Goal: Information Seeking & Learning: Learn about a topic

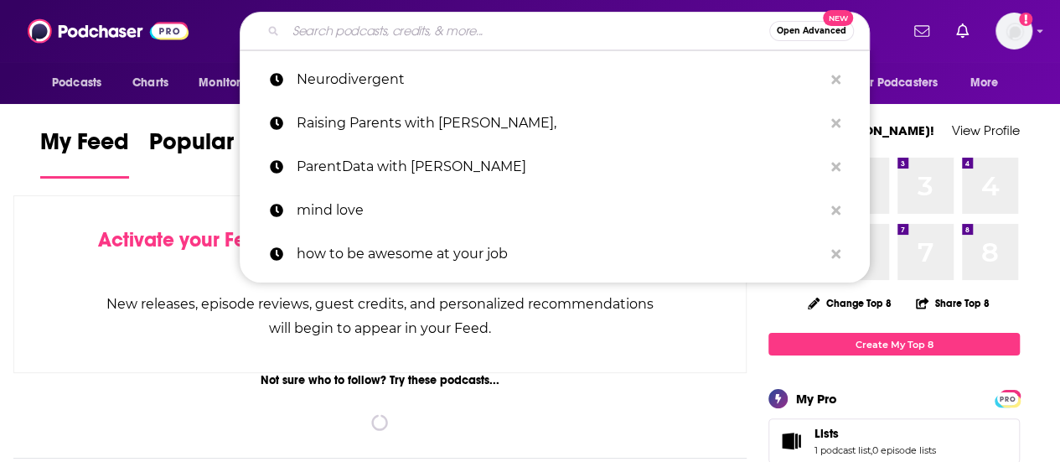
click at [418, 35] on input "Search podcasts, credits, & more..." at bounding box center [527, 31] width 483 height 27
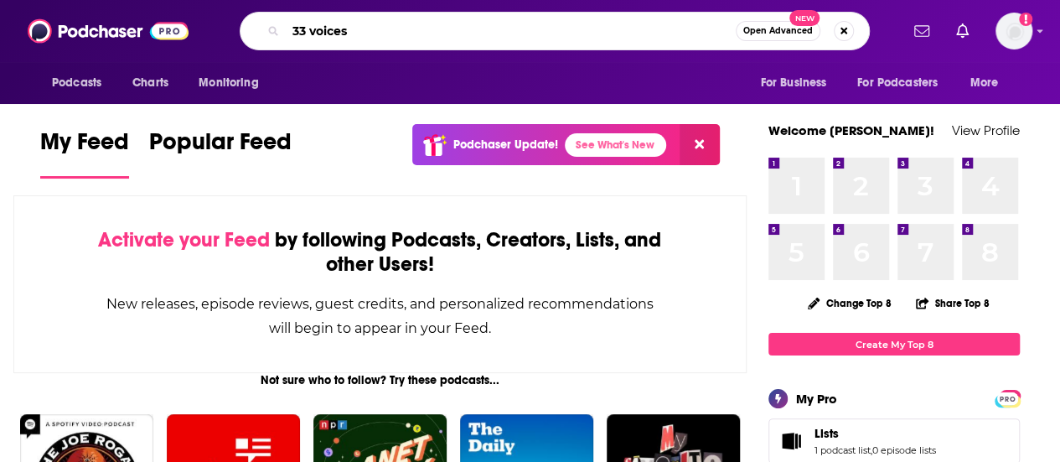
type input "33 voices"
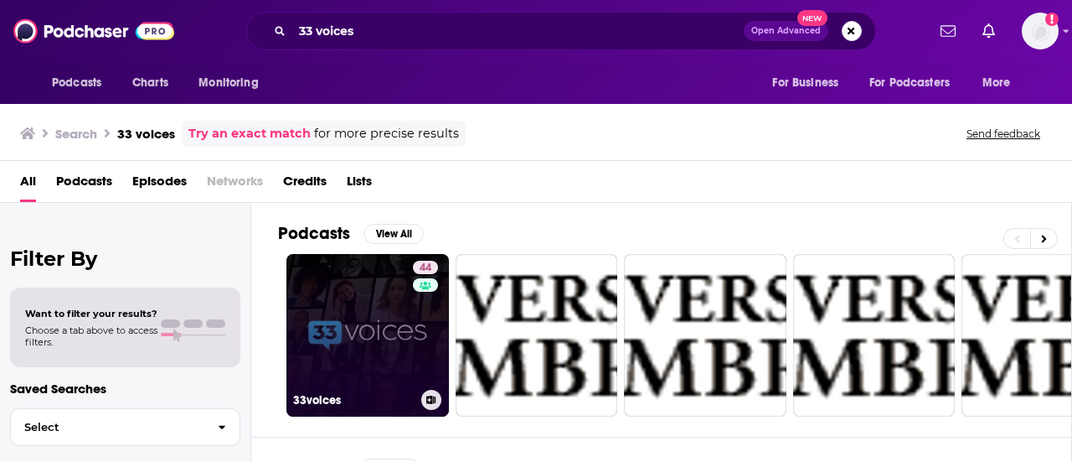
click at [341, 333] on link "44 33voices" at bounding box center [367, 335] width 163 height 163
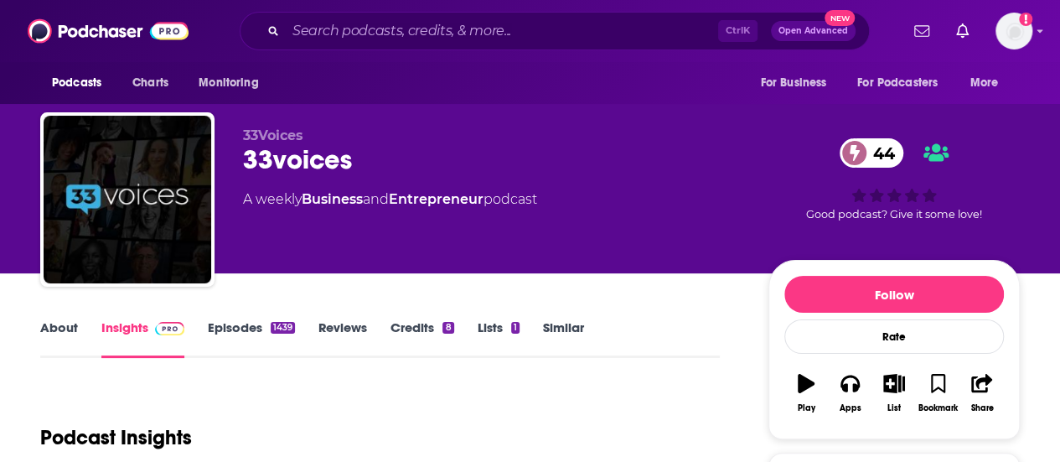
click at [60, 328] on link "About" at bounding box center [59, 338] width 38 height 39
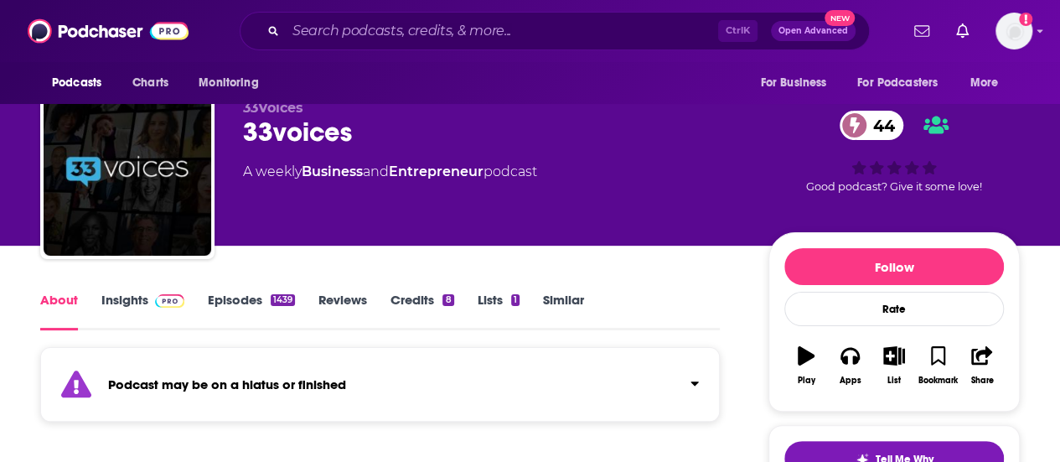
scroll to position [75, 0]
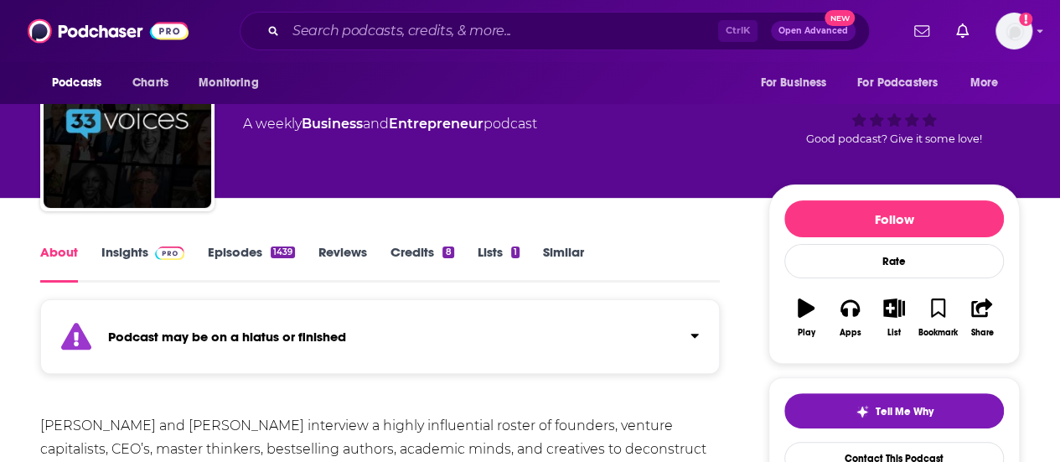
click at [241, 251] on link "Episodes 1439" at bounding box center [251, 263] width 87 height 39
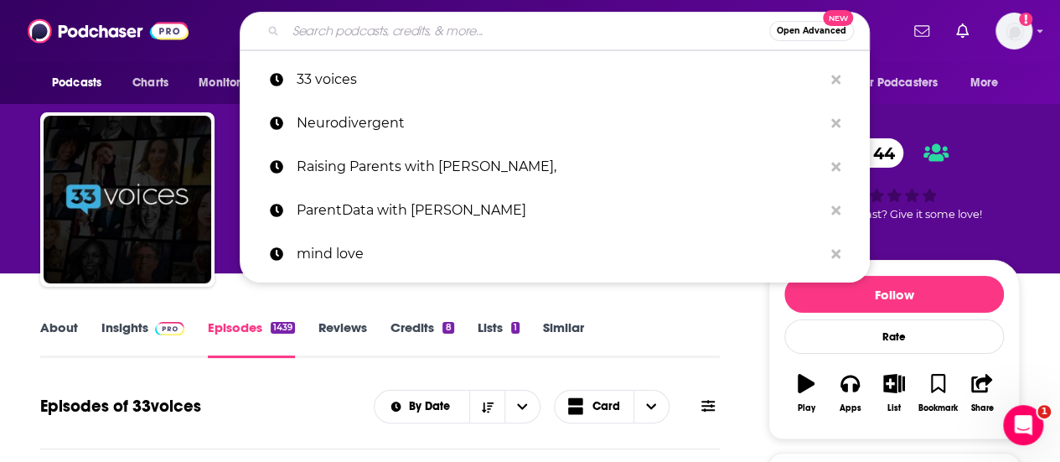
click at [389, 36] on input "Search podcasts, credits, & more..." at bounding box center [527, 31] width 483 height 27
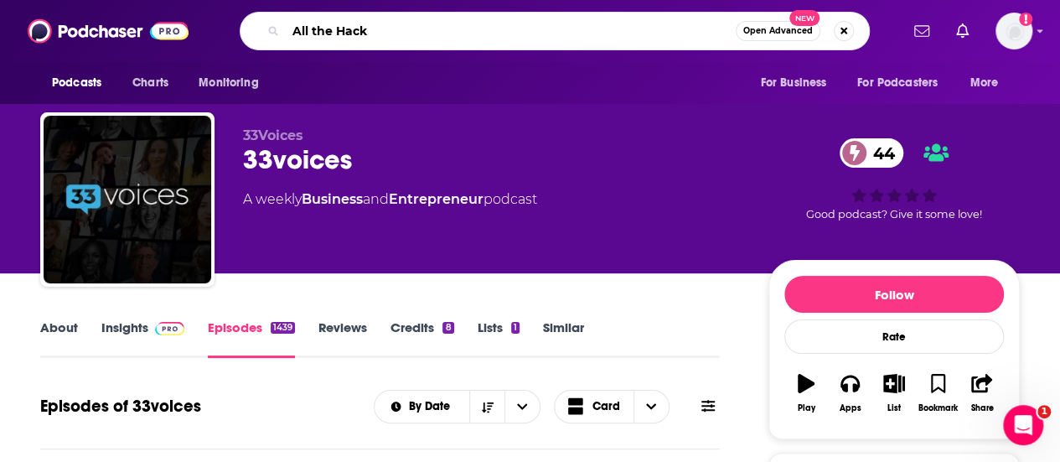
type input "All the Hacks"
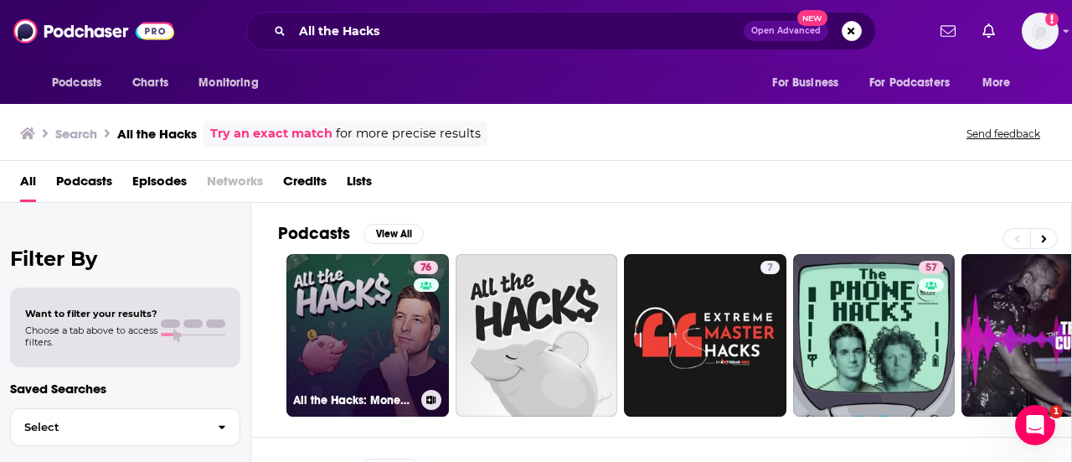
click at [367, 330] on link "76 All the Hacks: Money, Points & Life" at bounding box center [367, 335] width 163 height 163
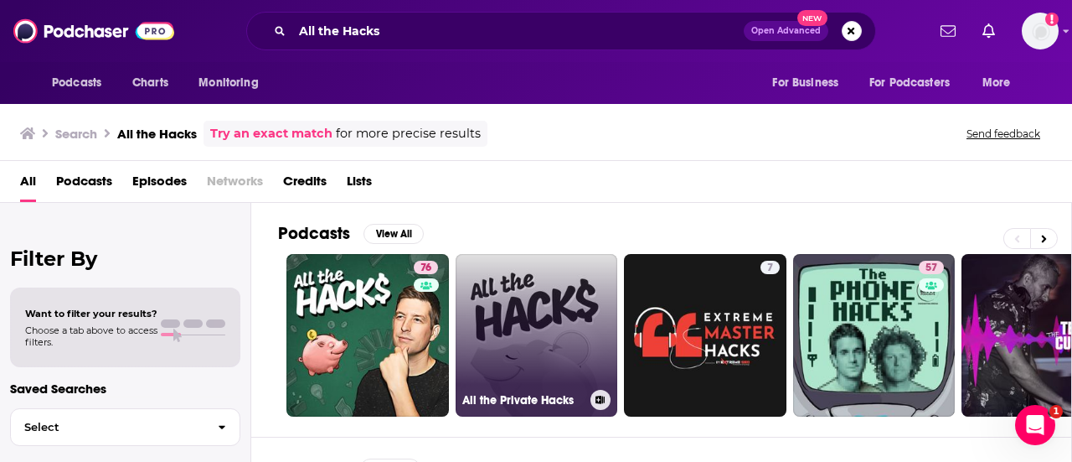
click at [493, 319] on link "All the Private Hacks" at bounding box center [537, 335] width 163 height 163
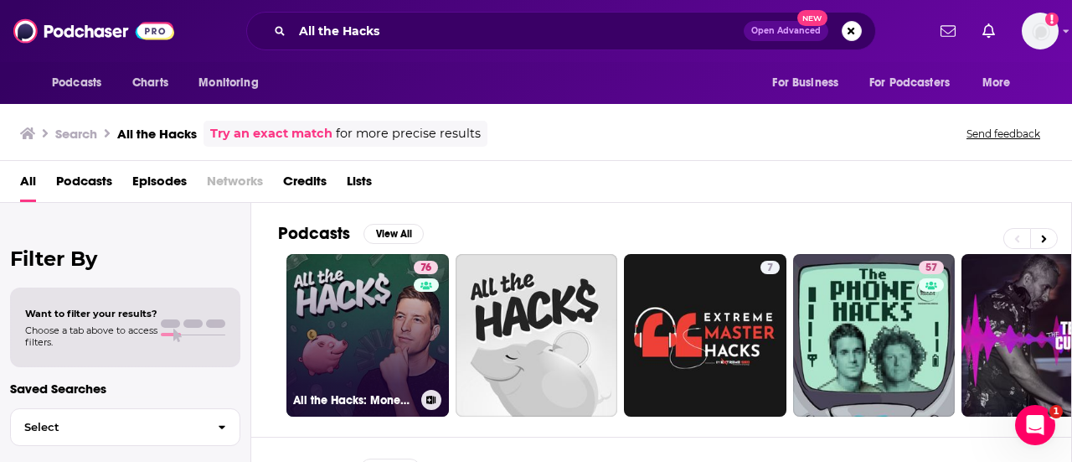
click at [359, 311] on link "76 All the Hacks: Money, Points & Life" at bounding box center [367, 335] width 163 height 163
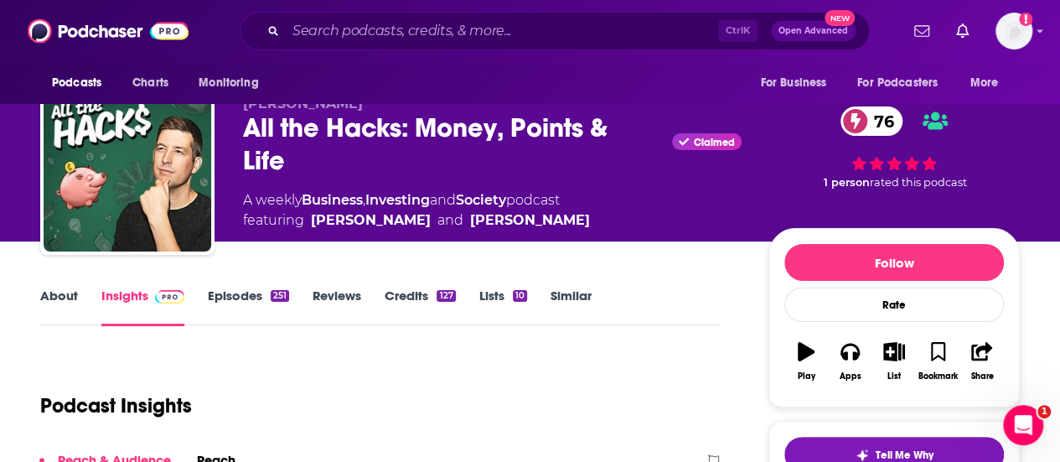
scroll to position [45, 0]
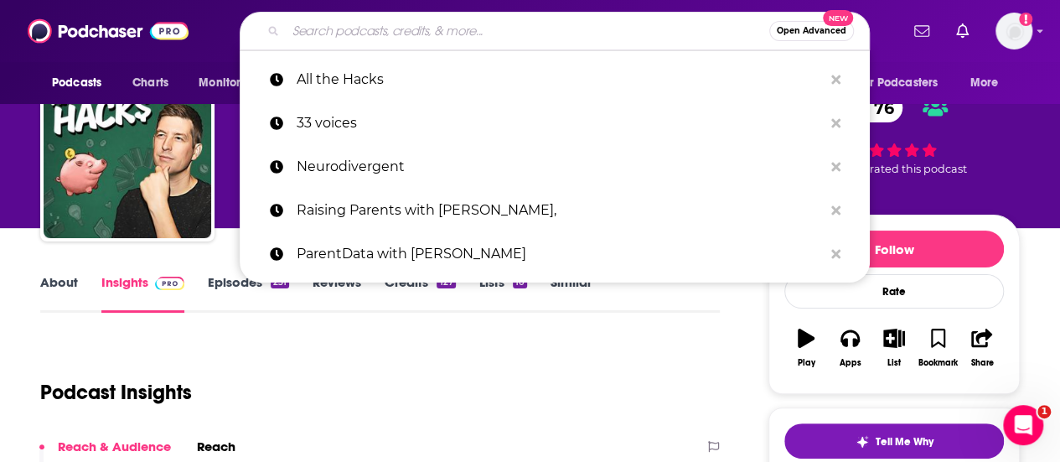
click at [348, 28] on input "Search podcasts, credits, & more..." at bounding box center [527, 31] width 483 height 27
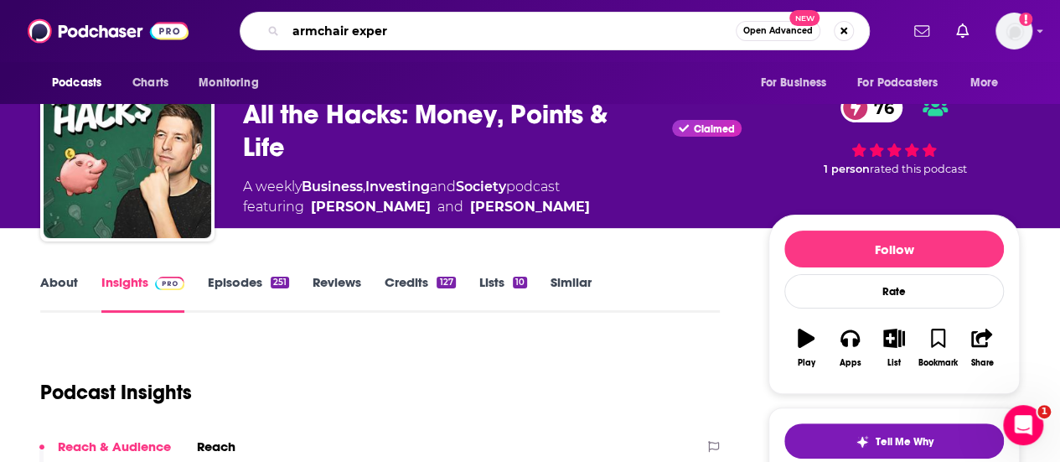
type input "armchair expert"
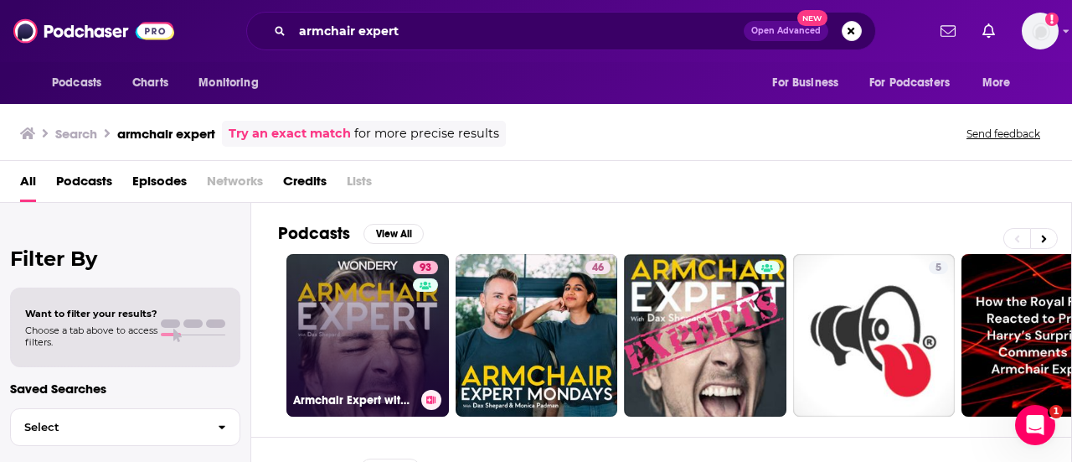
click at [375, 291] on link "93 Armchair Expert with [PERSON_NAME]" at bounding box center [367, 335] width 163 height 163
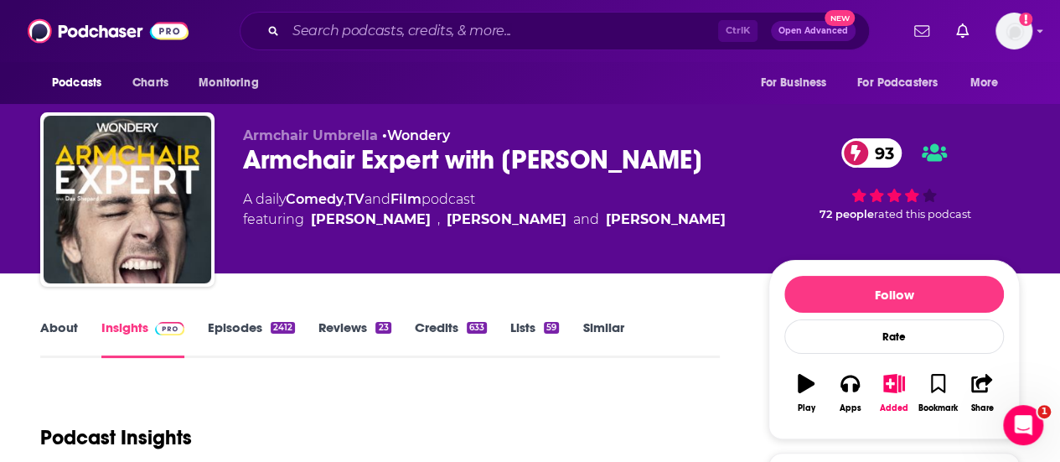
click at [58, 329] on link "About" at bounding box center [59, 338] width 38 height 39
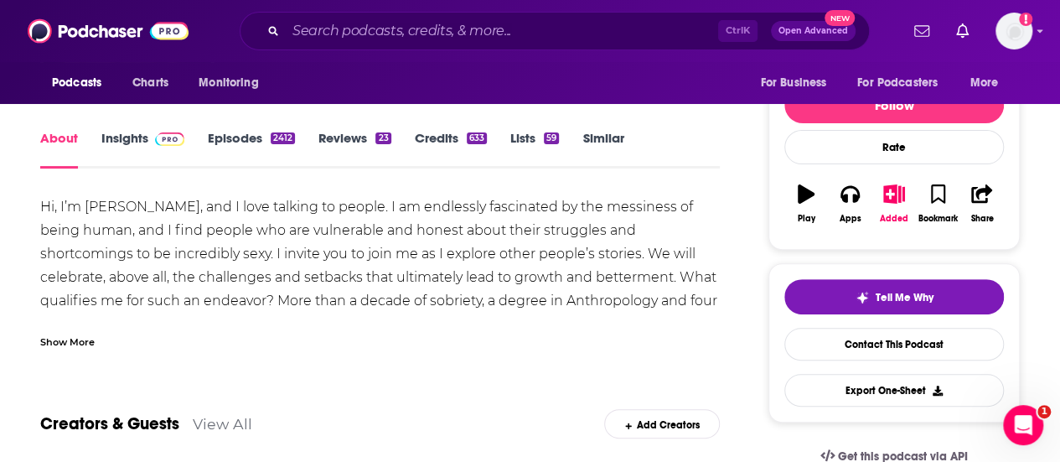
scroll to position [201, 0]
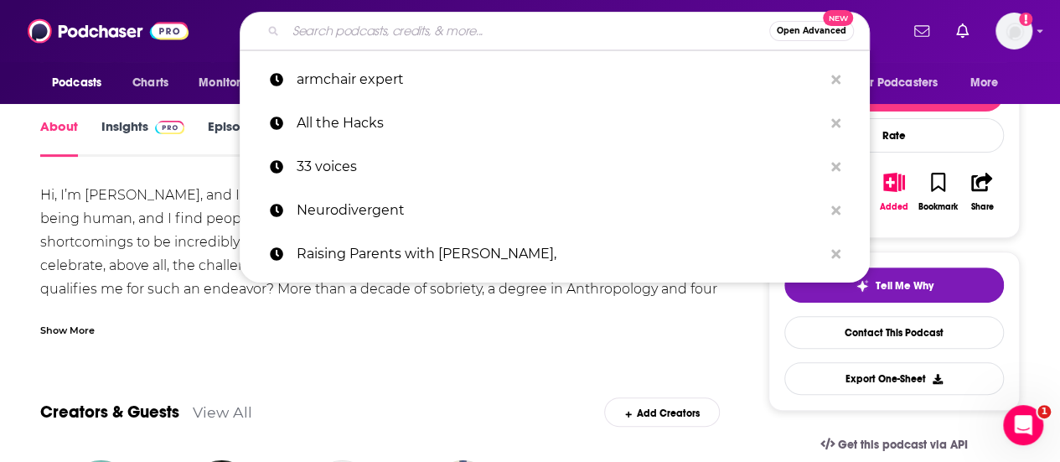
click at [314, 24] on input "Search podcasts, credits, & more..." at bounding box center [527, 31] width 483 height 27
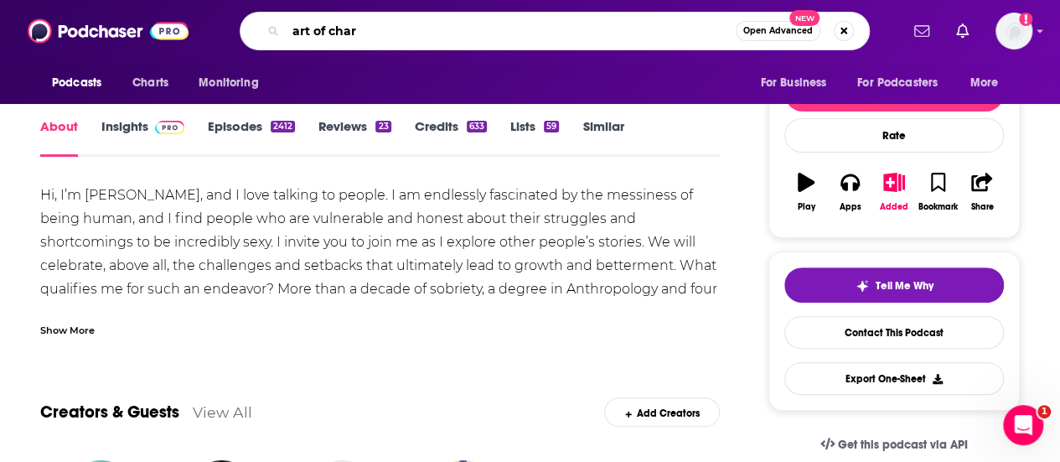
type input "art of charm"
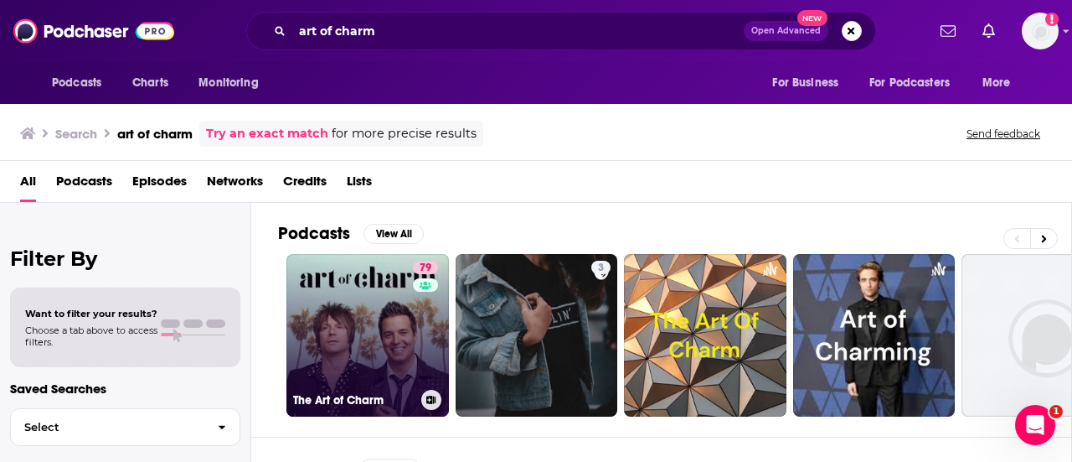
click at [362, 314] on link "79 The Art of Charm" at bounding box center [367, 335] width 163 height 163
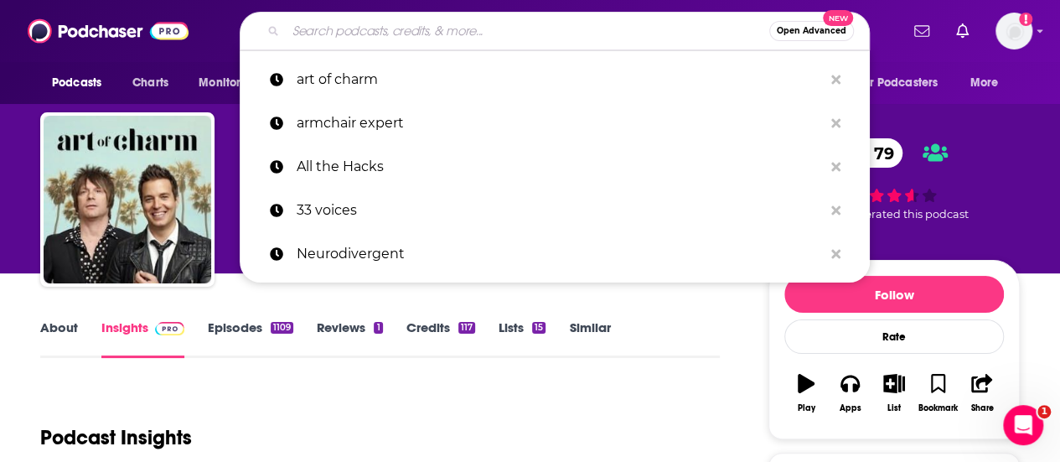
click at [382, 28] on input "Search podcasts, credits, & more..." at bounding box center [527, 31] width 483 height 27
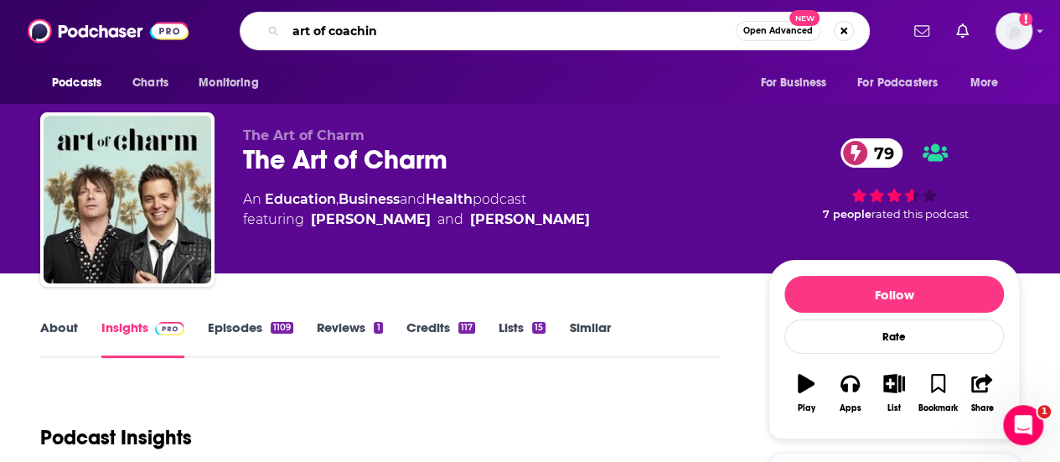
type input "art of coaching"
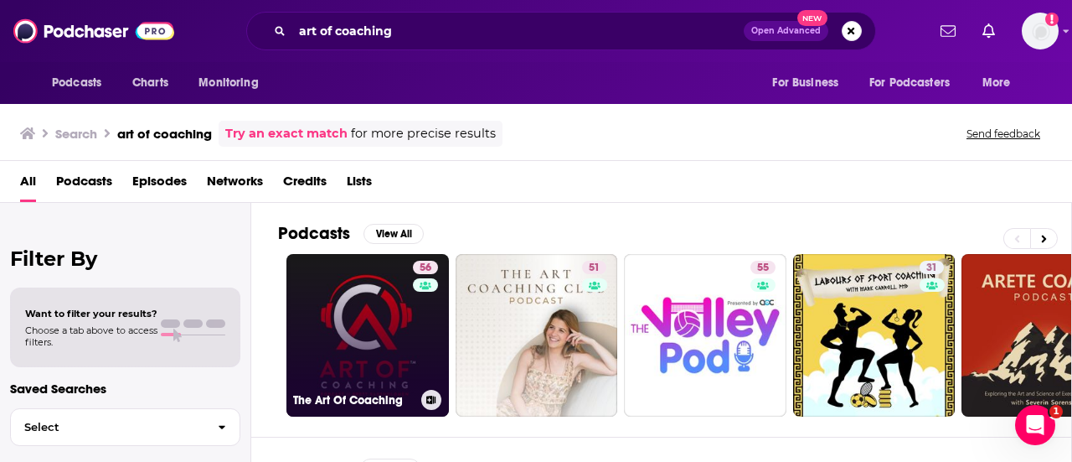
click at [396, 333] on link "56 The Art Of Coaching" at bounding box center [367, 335] width 163 height 163
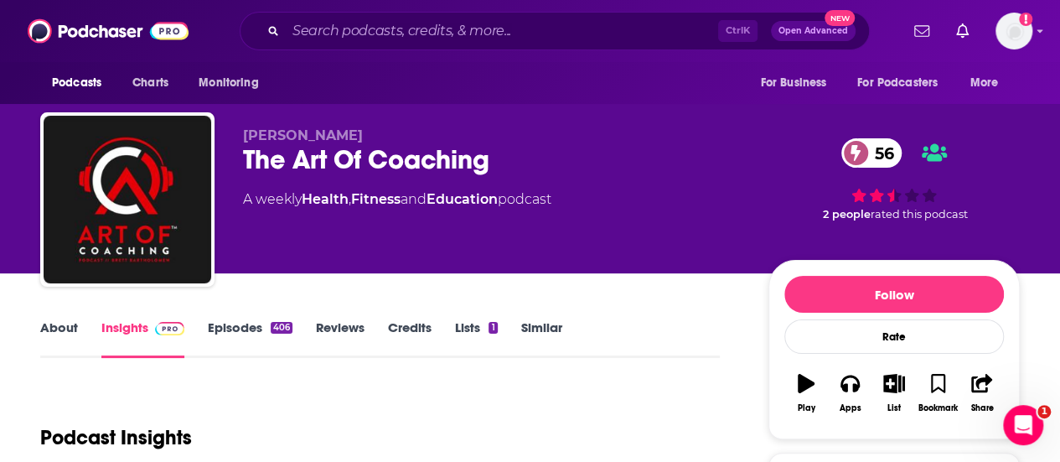
click at [59, 327] on link "About" at bounding box center [59, 338] width 38 height 39
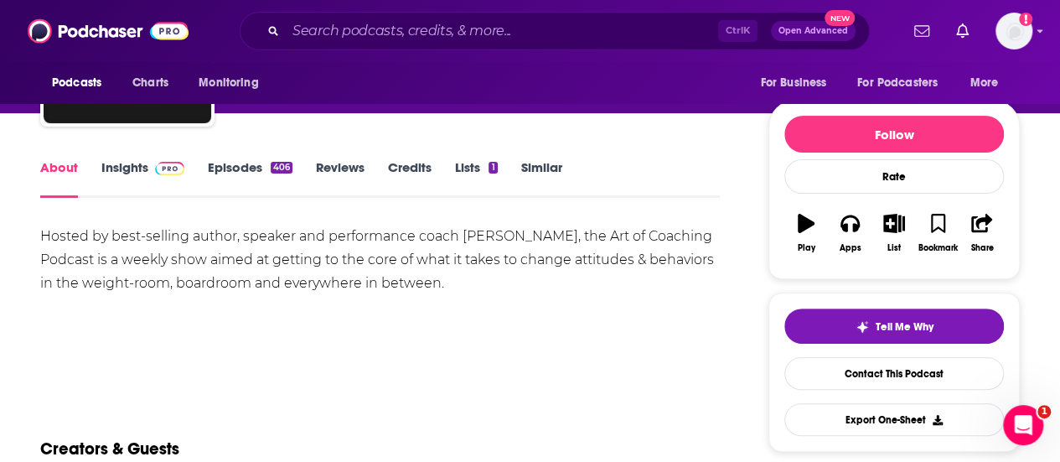
scroll to position [168, 0]
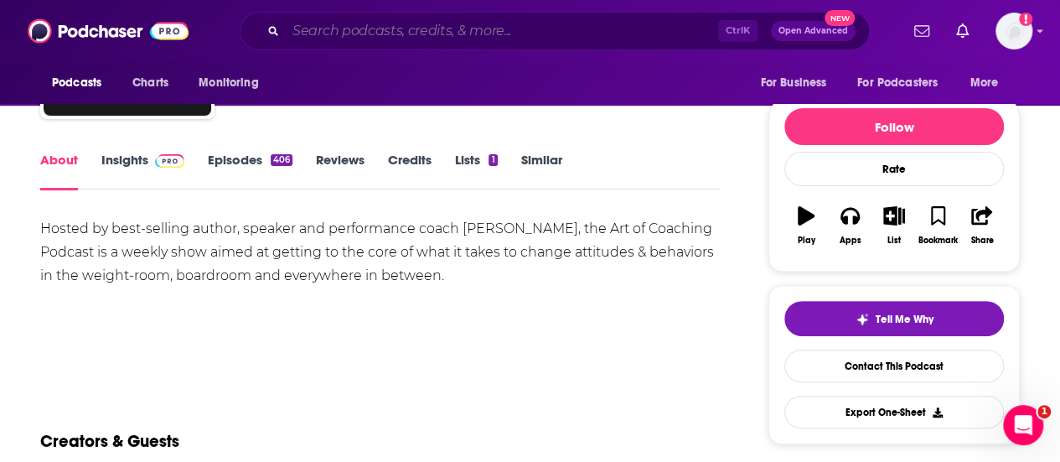
click at [388, 36] on input "Search podcasts, credits, & more..." at bounding box center [502, 31] width 432 height 27
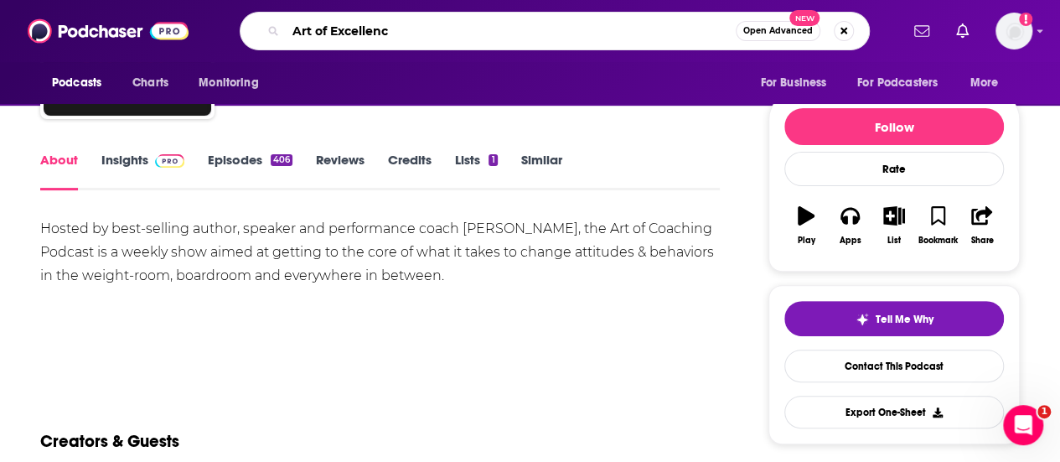
type input "Art of Excellence"
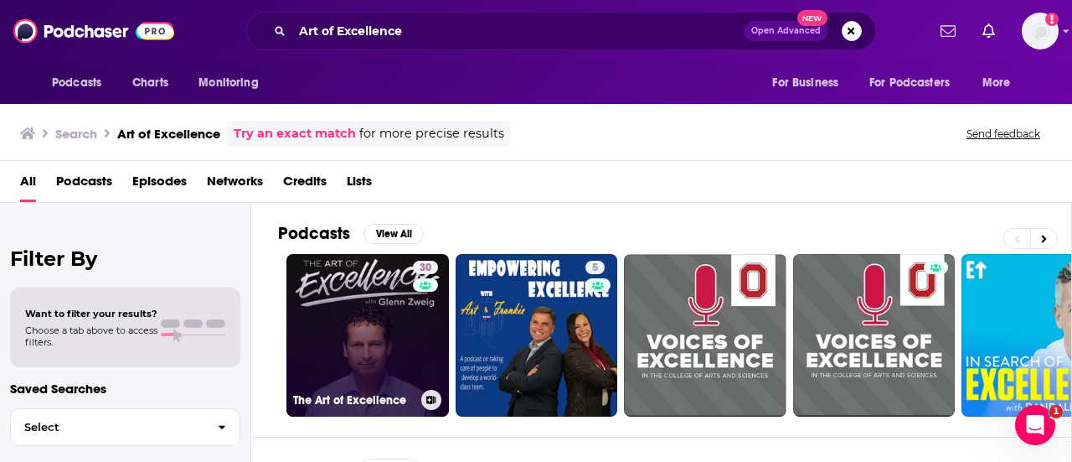
click at [371, 289] on link "30 The Art of Excellence" at bounding box center [367, 335] width 163 height 163
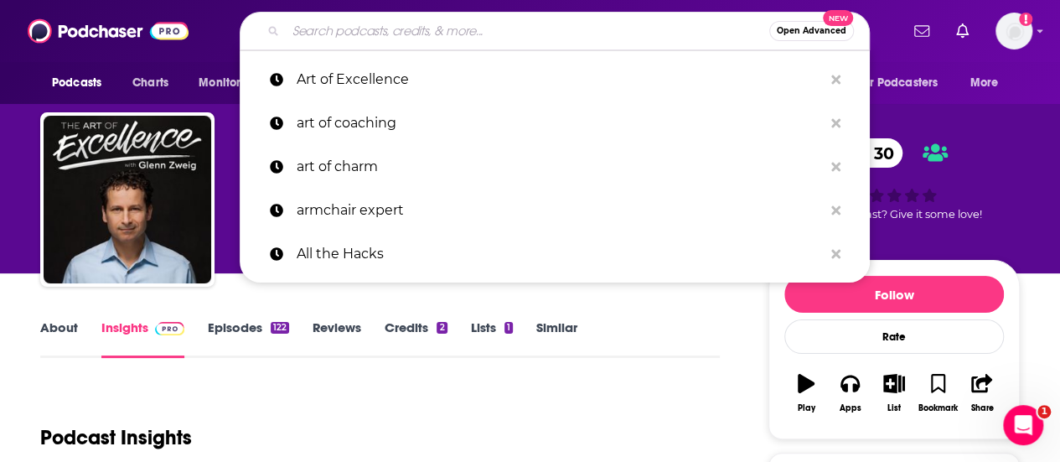
click at [367, 33] on input "Search podcasts, credits, & more..." at bounding box center [527, 31] width 483 height 27
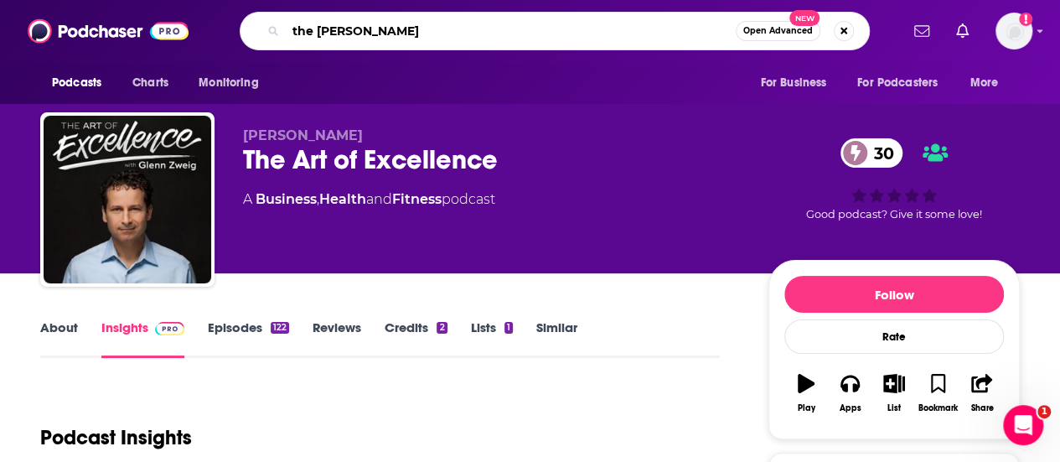
type input "the [PERSON_NAME] podcast"
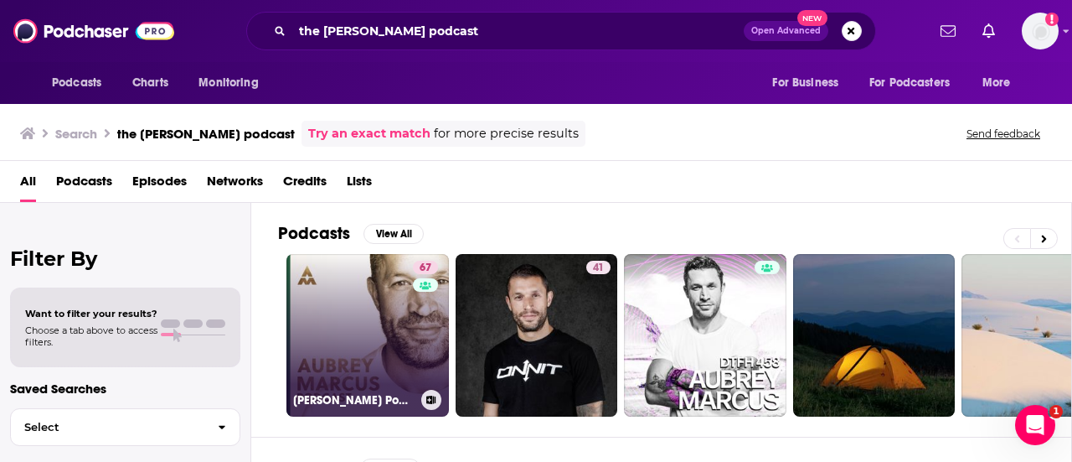
click at [340, 329] on link "67 [PERSON_NAME] Podcast" at bounding box center [367, 335] width 163 height 163
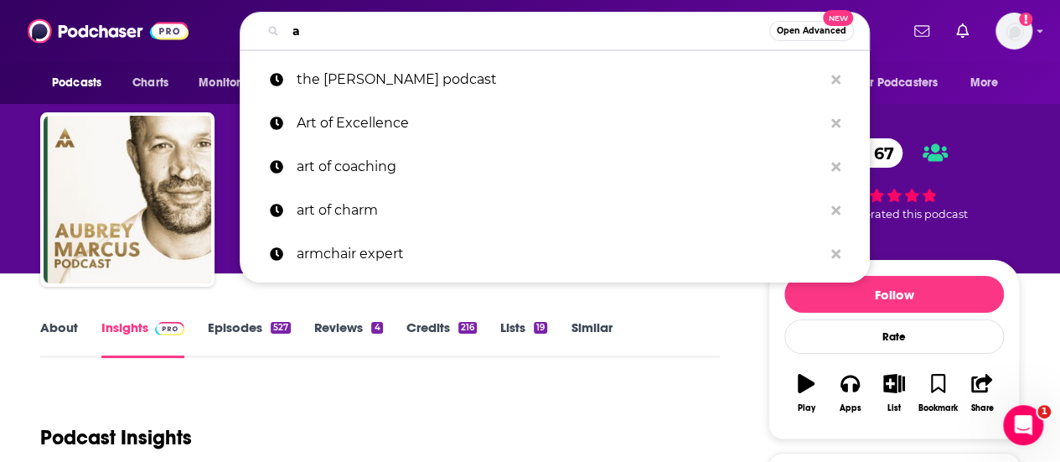
click at [363, 23] on input "a" at bounding box center [527, 31] width 483 height 27
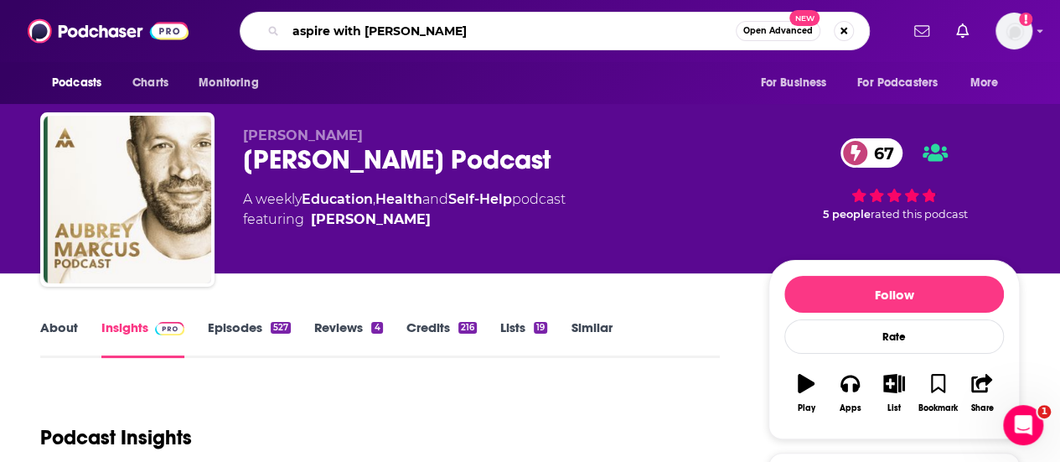
type input "aspire with [PERSON_NAME]"
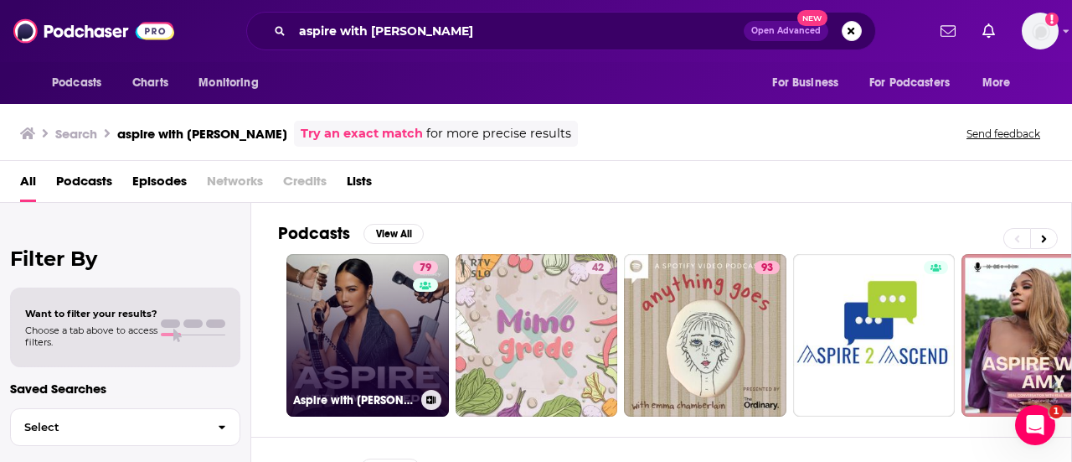
click at [389, 328] on link "79 Aspire with [PERSON_NAME]" at bounding box center [367, 335] width 163 height 163
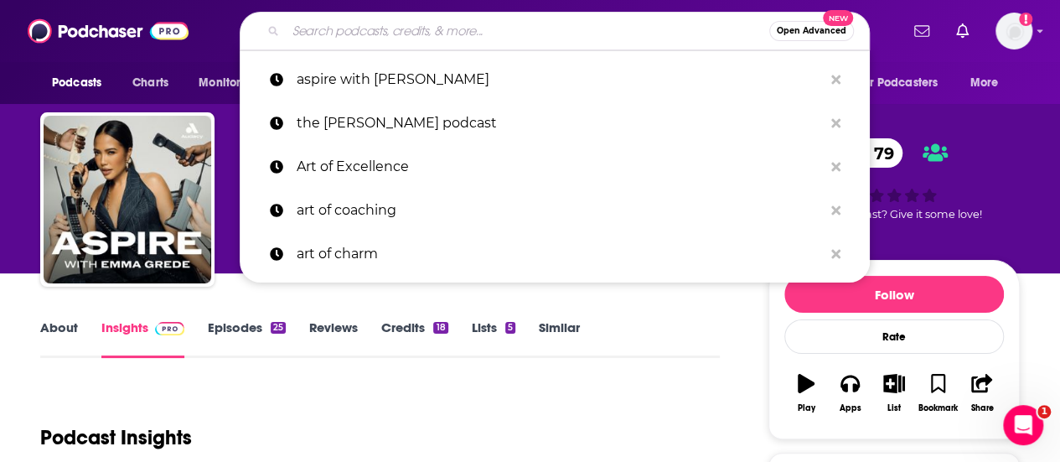
click at [383, 34] on input "Search podcasts, credits, & more..." at bounding box center [527, 31] width 483 height 27
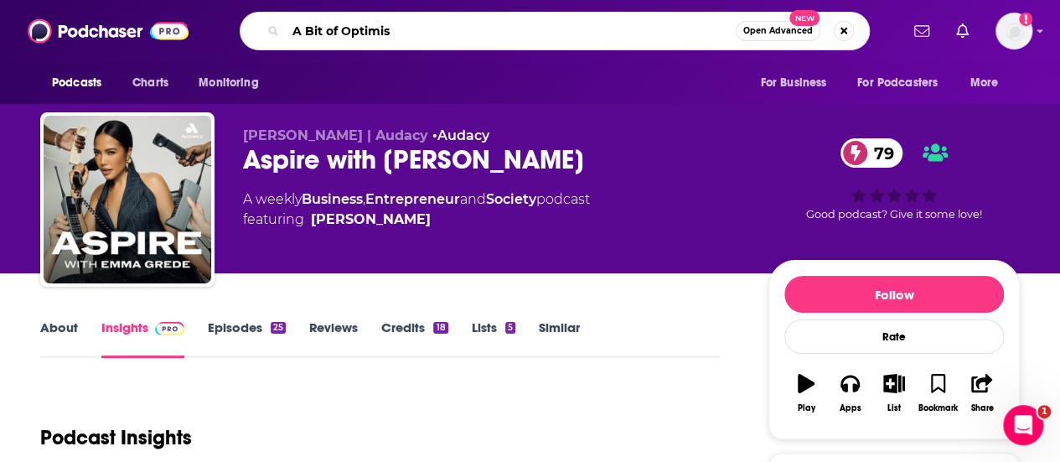
type input "A Bit of Optimism"
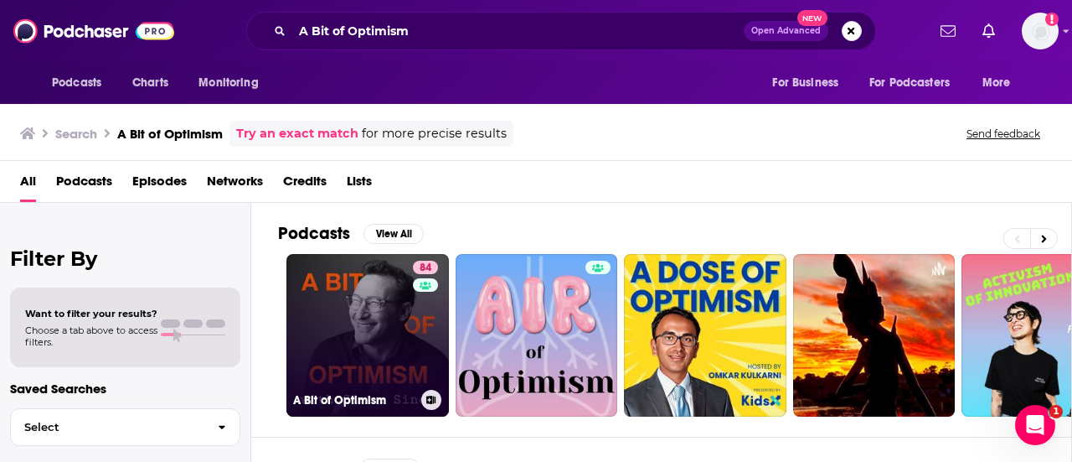
click at [367, 333] on link "84 A Bit of Optimism" at bounding box center [367, 335] width 163 height 163
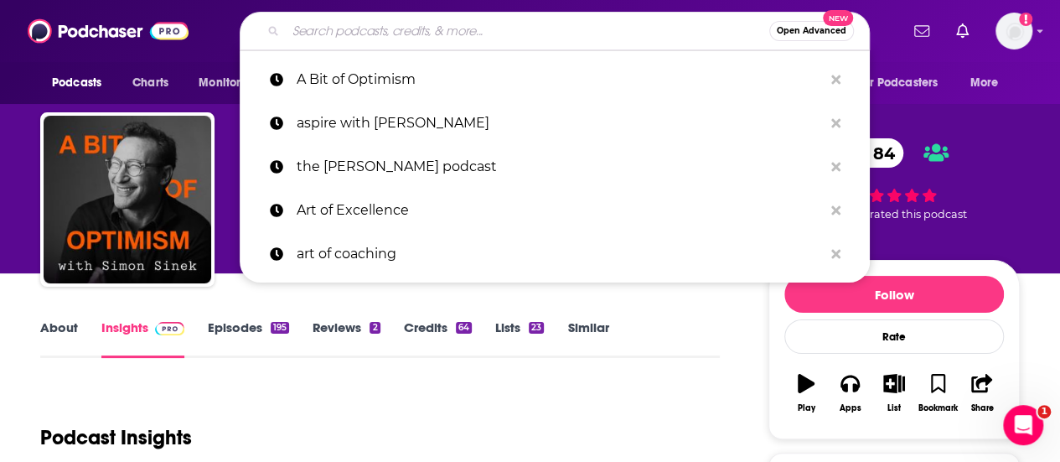
click at [411, 43] on input "Search podcasts, credits, & more..." at bounding box center [527, 31] width 483 height 27
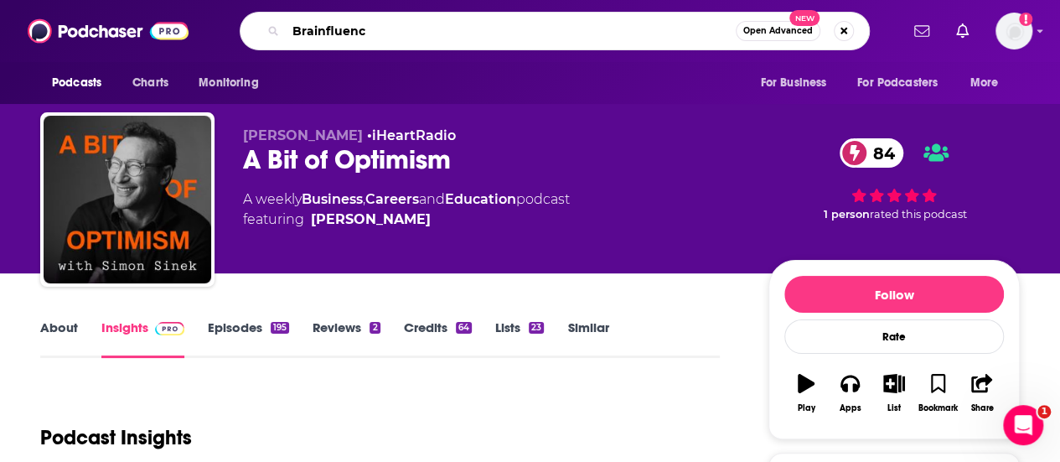
type input "Brainfluence"
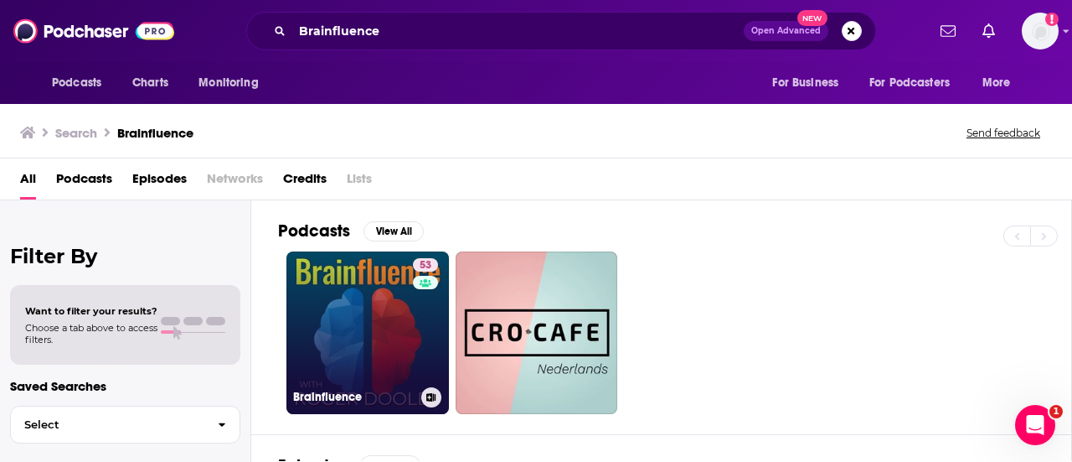
click at [370, 334] on link "53 Brainfluence" at bounding box center [367, 332] width 163 height 163
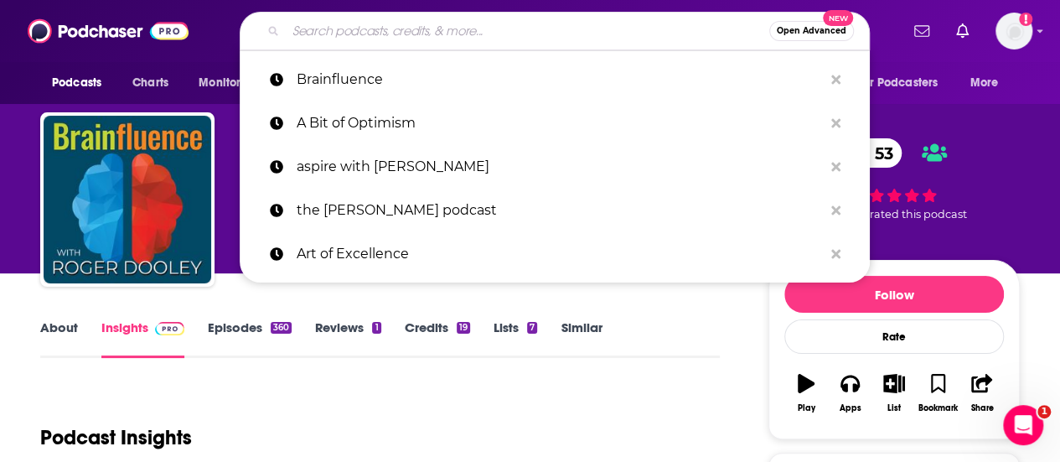
click at [377, 32] on input "Search podcasts, credits, & more..." at bounding box center [527, 31] width 483 height 27
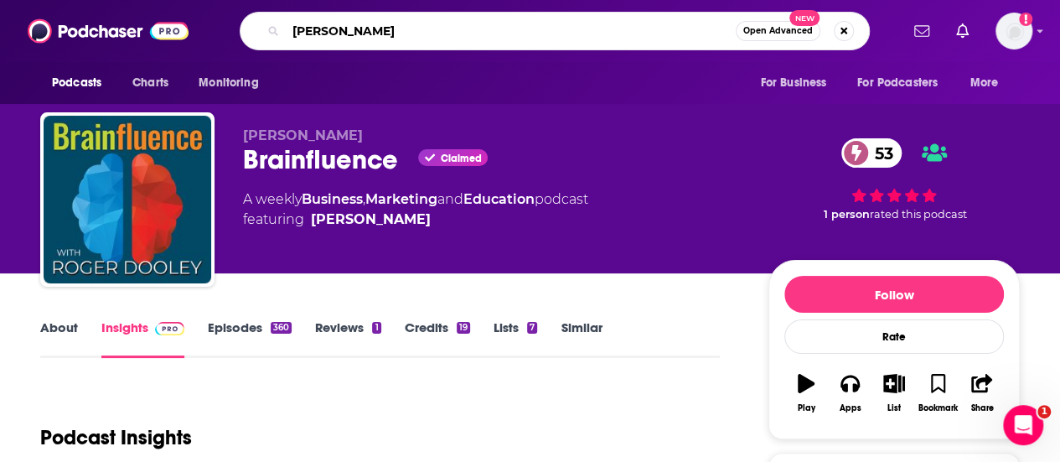
type input "[PERSON_NAME]"
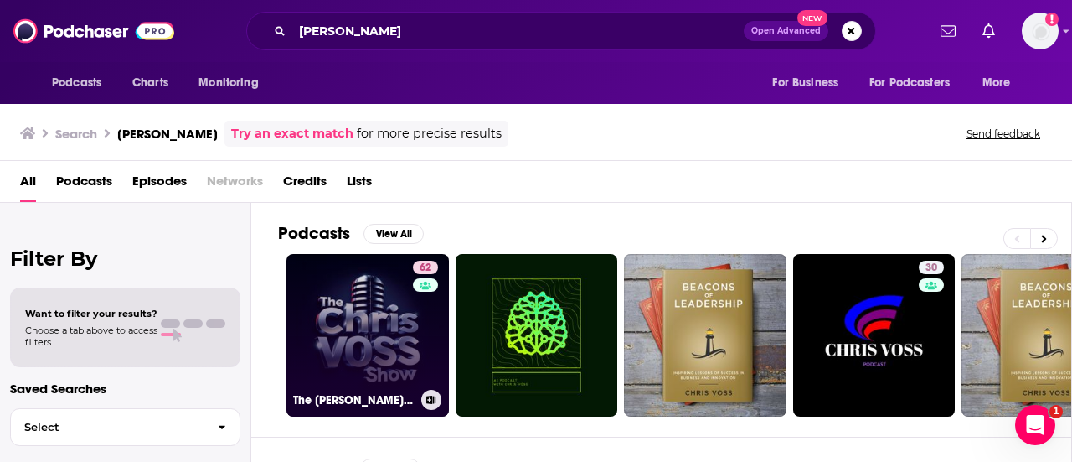
click at [392, 324] on link "62 The [PERSON_NAME] Show" at bounding box center [367, 335] width 163 height 163
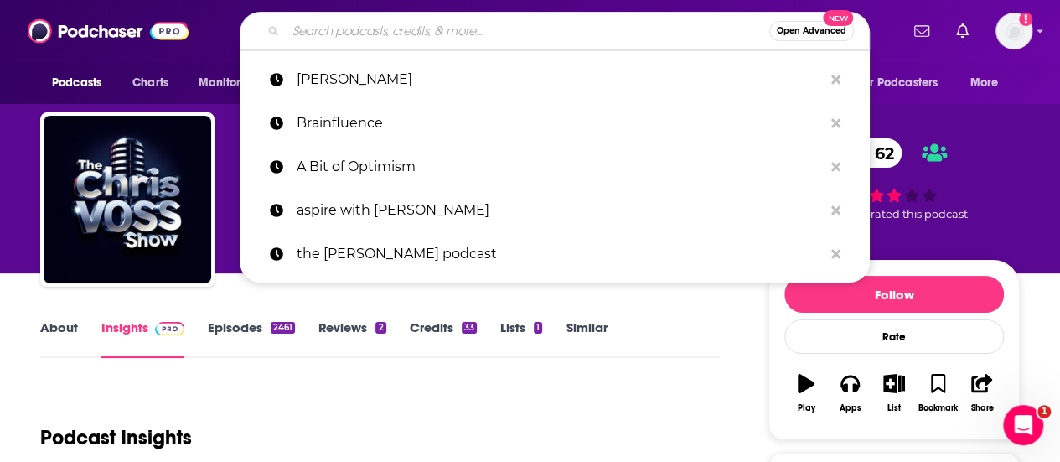
click at [471, 28] on input "Search podcasts, credits, & more..." at bounding box center [527, 31] width 483 height 27
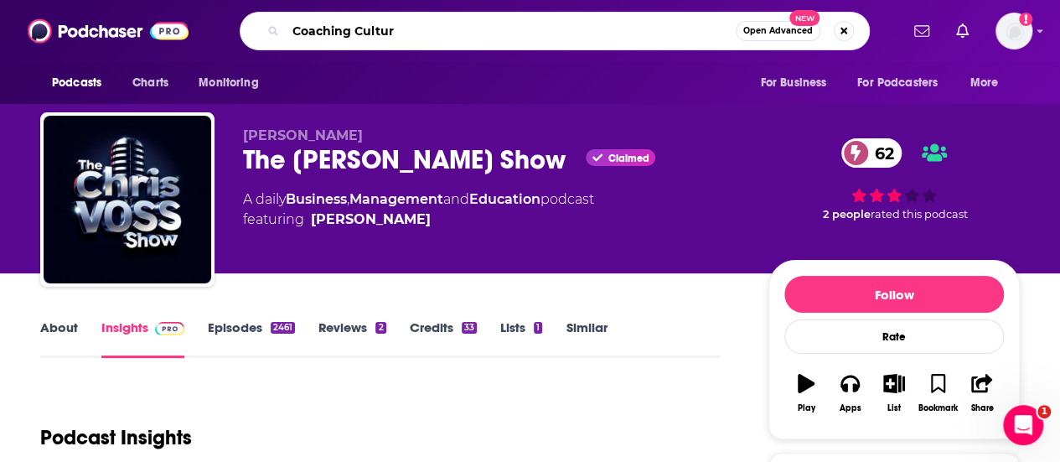
type input "Coaching Culture"
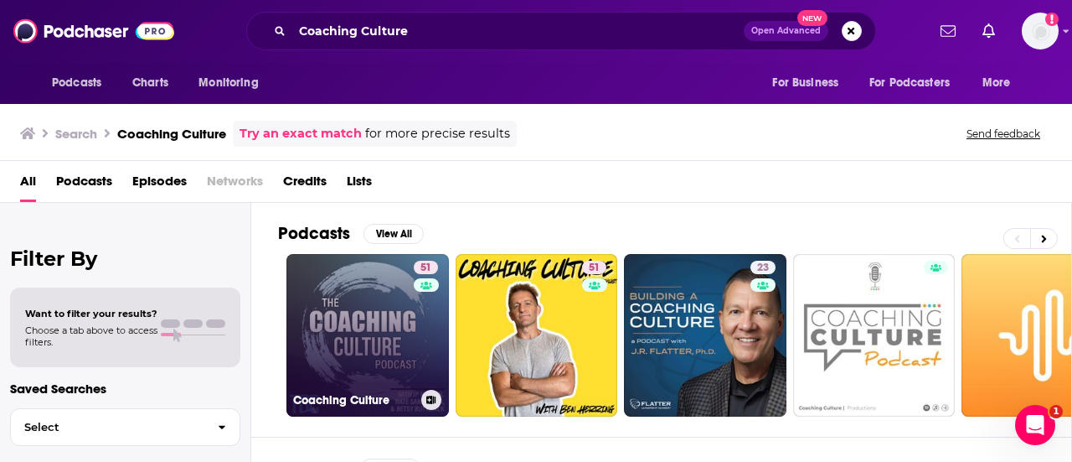
click at [366, 313] on link "51 Coaching Culture" at bounding box center [367, 335] width 163 height 163
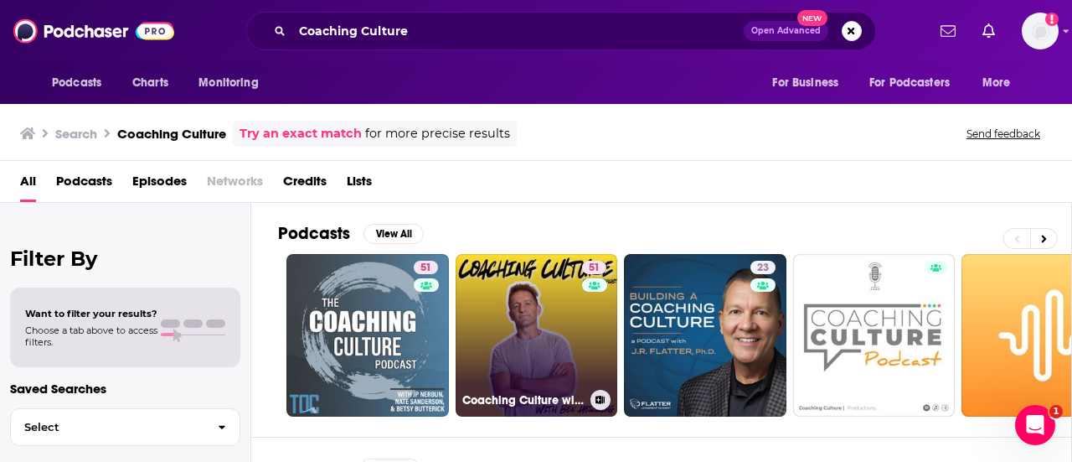
click at [534, 305] on link "51 Coaching Culture with [PERSON_NAME]" at bounding box center [537, 335] width 163 height 163
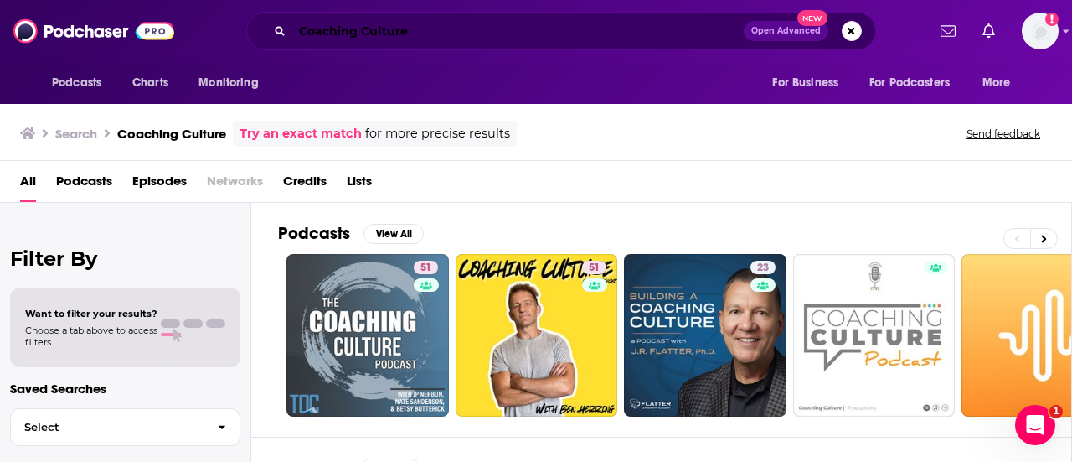
click at [426, 34] on input "Coaching Culture" at bounding box center [517, 31] width 451 height 27
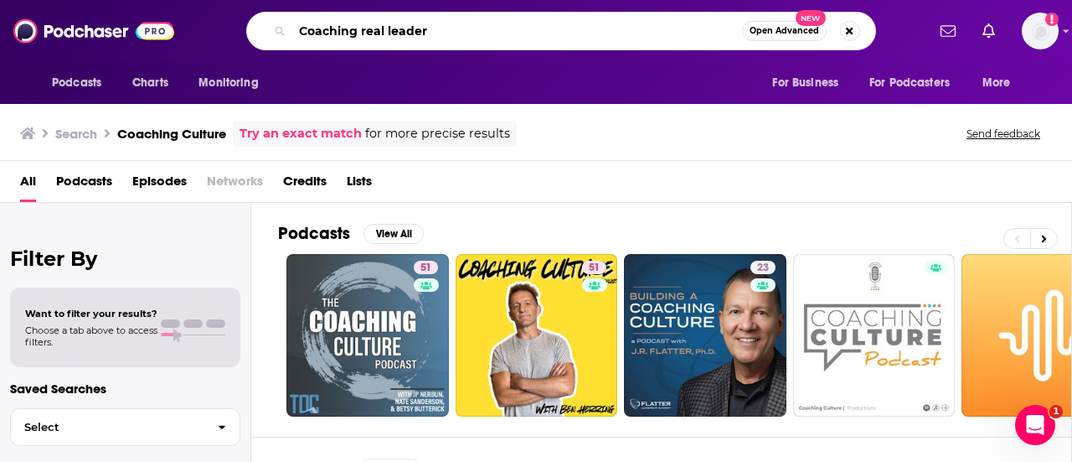
type input "Coaching real leader"
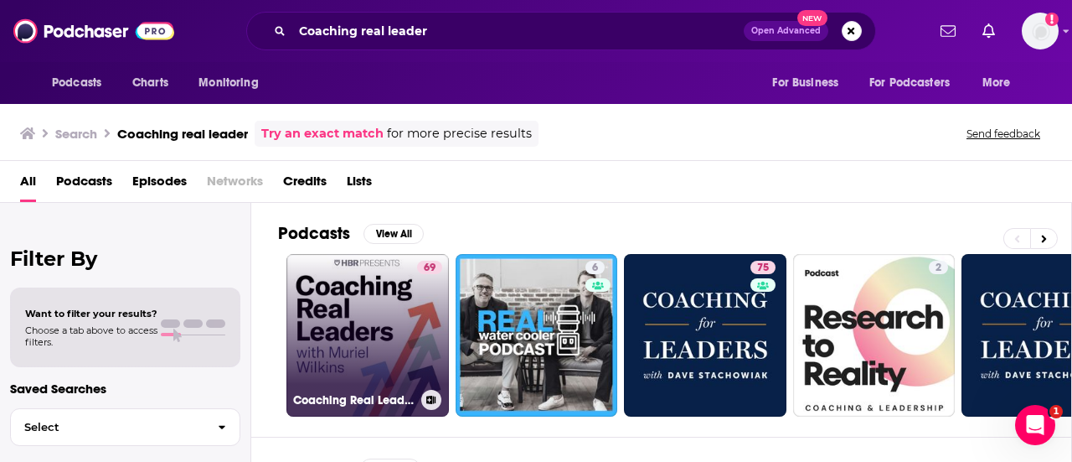
click at [352, 329] on link "69 Coaching Real Leaders" at bounding box center [367, 335] width 163 height 163
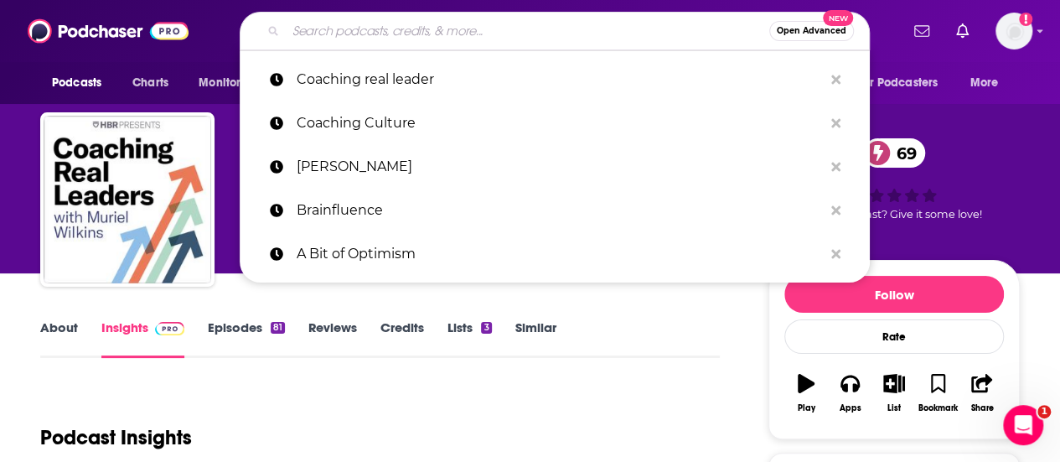
click at [452, 28] on input "Search podcasts, credits, & more..." at bounding box center [527, 31] width 483 height 27
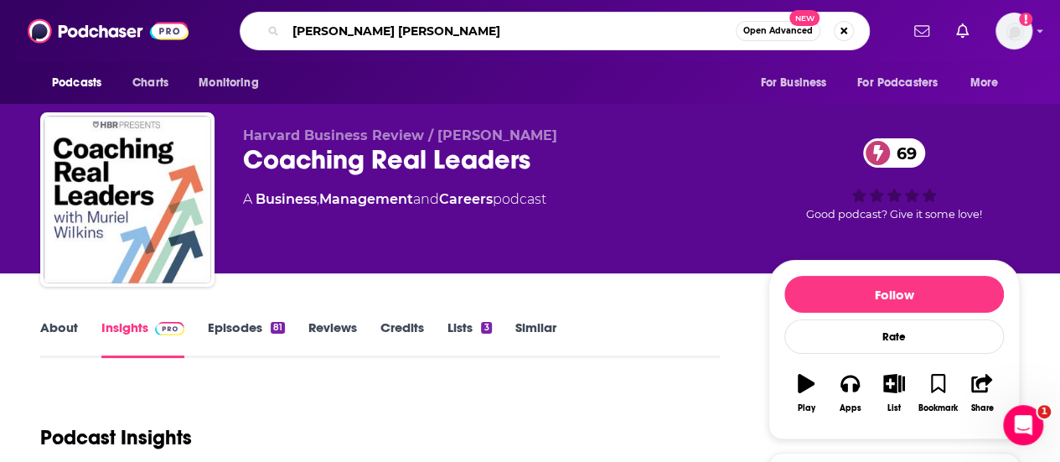
type input "[PERSON_NAME]"
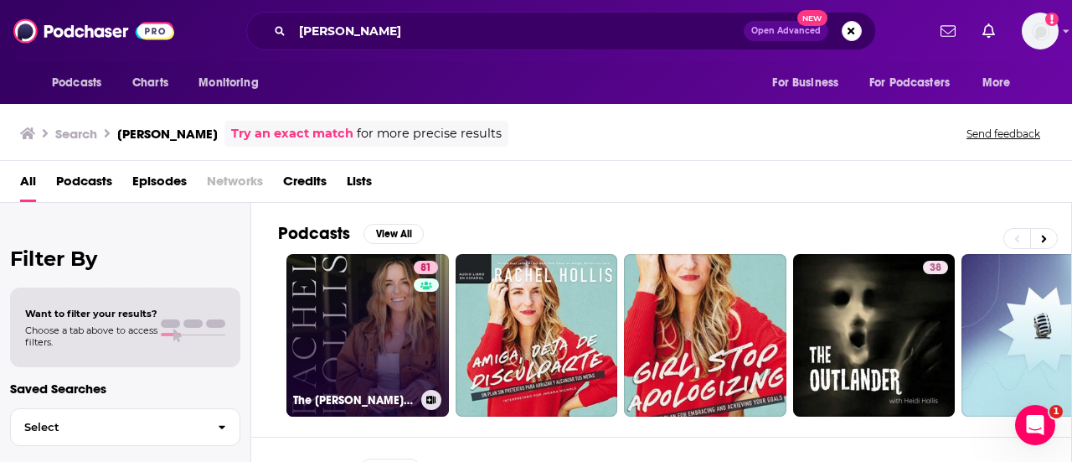
click at [382, 321] on link "81 The [PERSON_NAME] Podcast" at bounding box center [367, 335] width 163 height 163
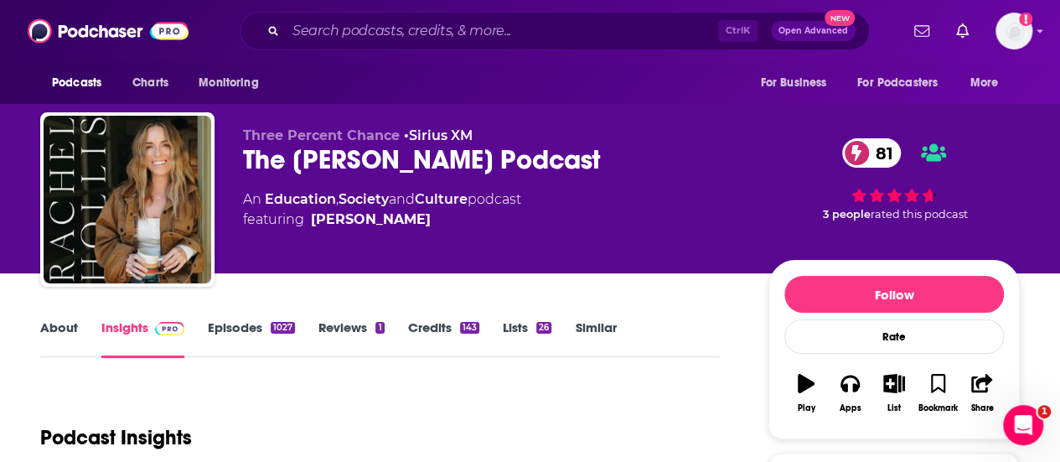
click at [58, 333] on link "About" at bounding box center [59, 338] width 38 height 39
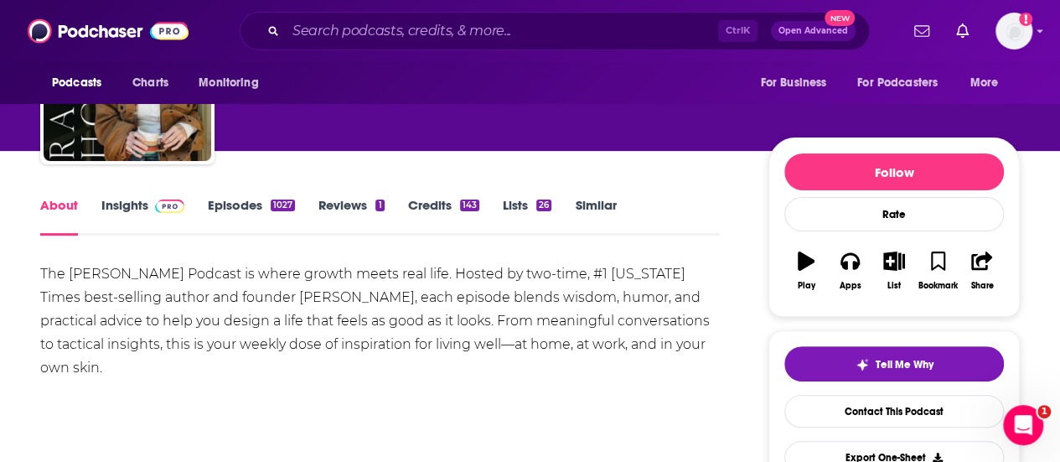
scroll to position [134, 0]
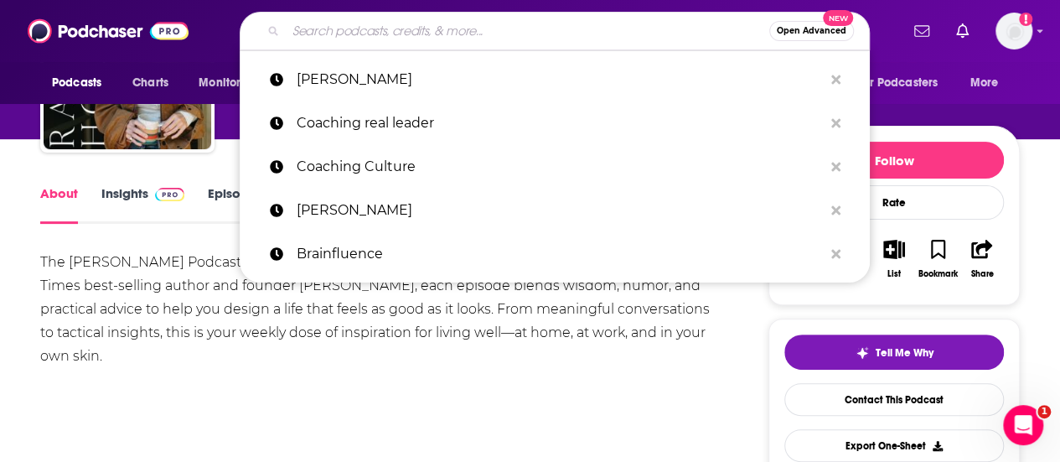
click at [425, 31] on input "Search podcasts, credits, & more..." at bounding box center [527, 31] width 483 height 27
paste input "[PERSON_NAME] Podcast"
type input "[PERSON_NAME] Podcast"
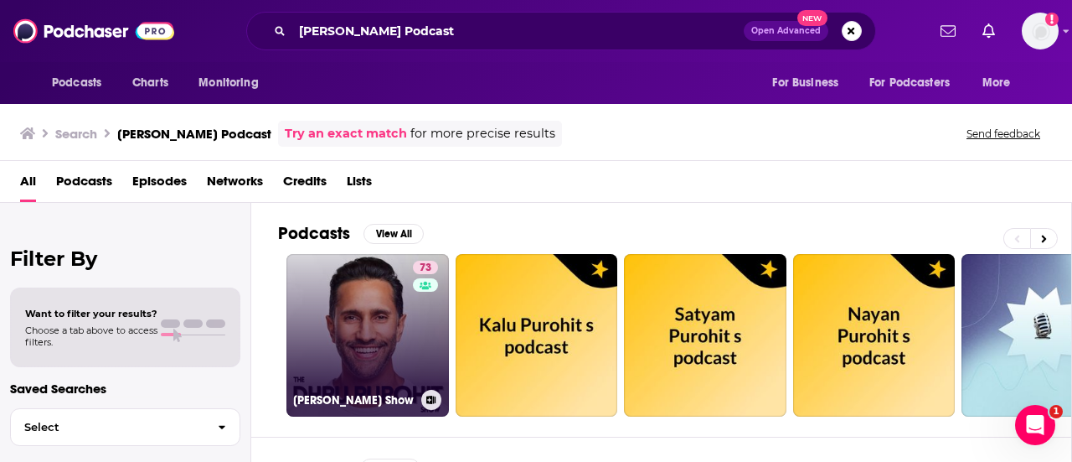
click at [355, 317] on link "73 [PERSON_NAME] Show" at bounding box center [367, 335] width 163 height 163
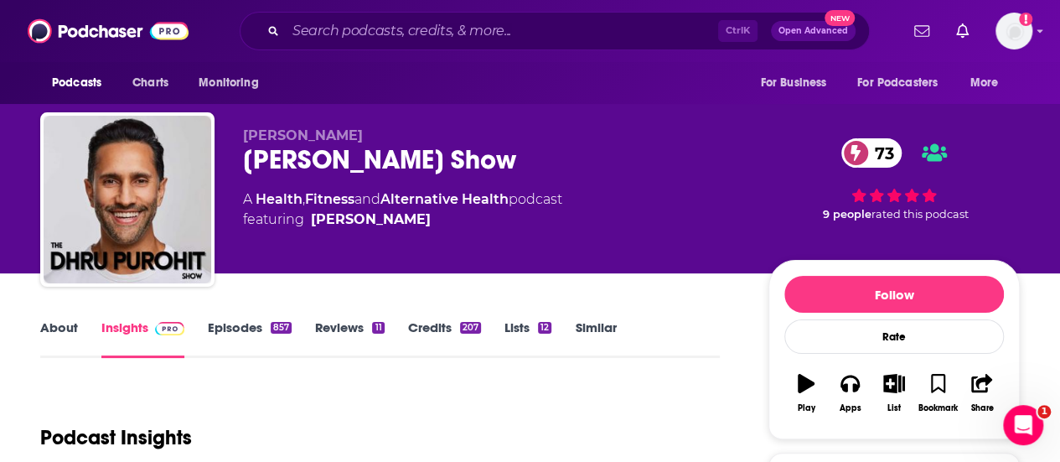
click at [59, 328] on link "About" at bounding box center [59, 338] width 38 height 39
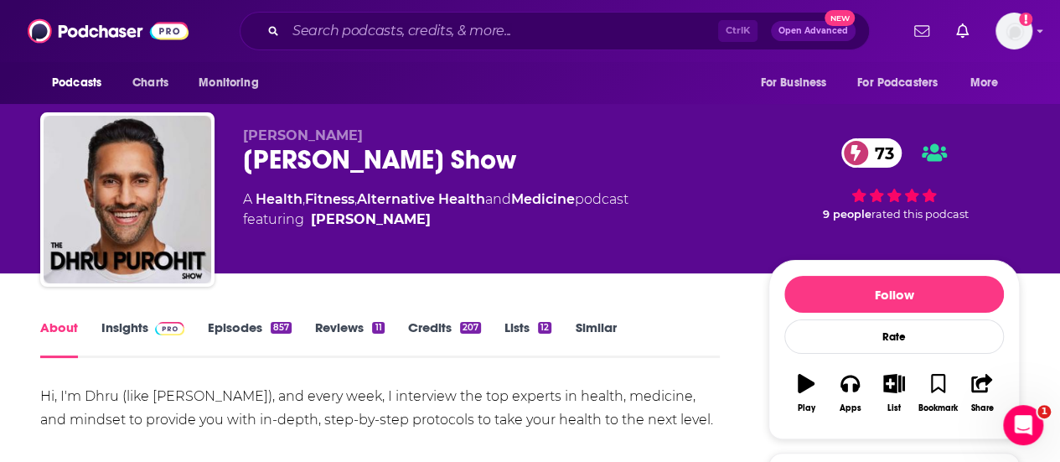
click at [242, 328] on link "Episodes 857" at bounding box center [250, 338] width 84 height 39
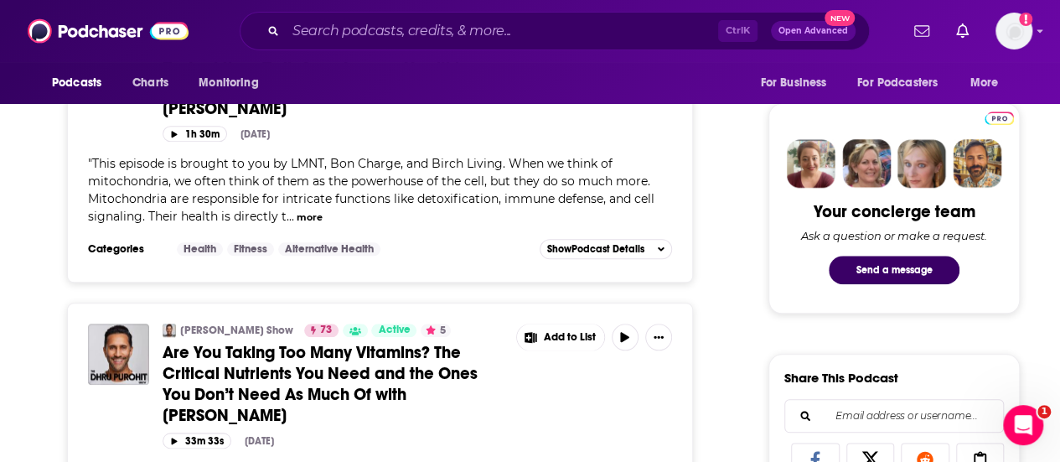
scroll to position [771, 0]
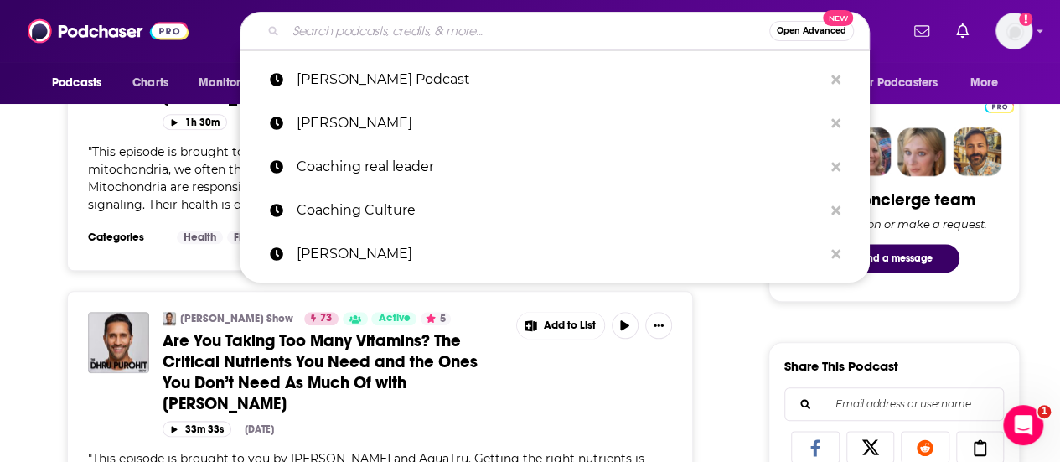
click at [451, 24] on input "Search podcasts, credits, & more..." at bounding box center [527, 31] width 483 height 27
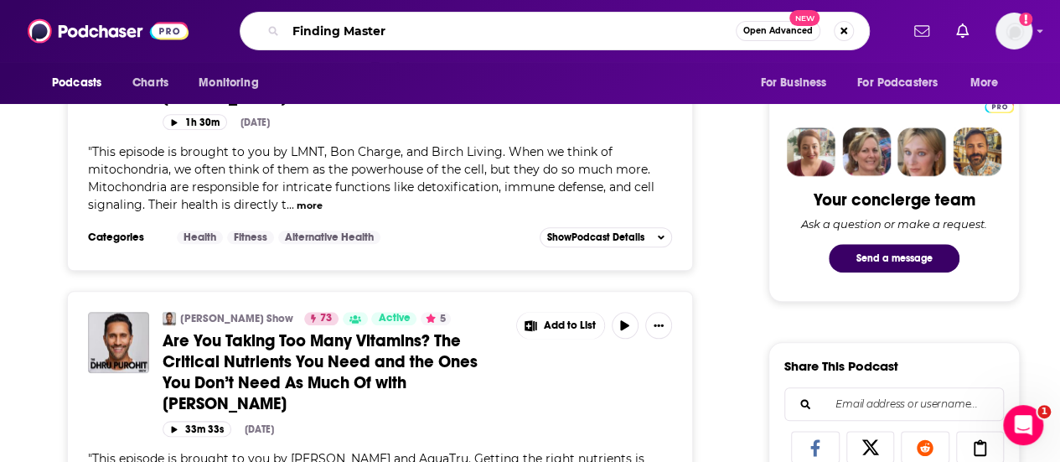
type input "Finding Mastery"
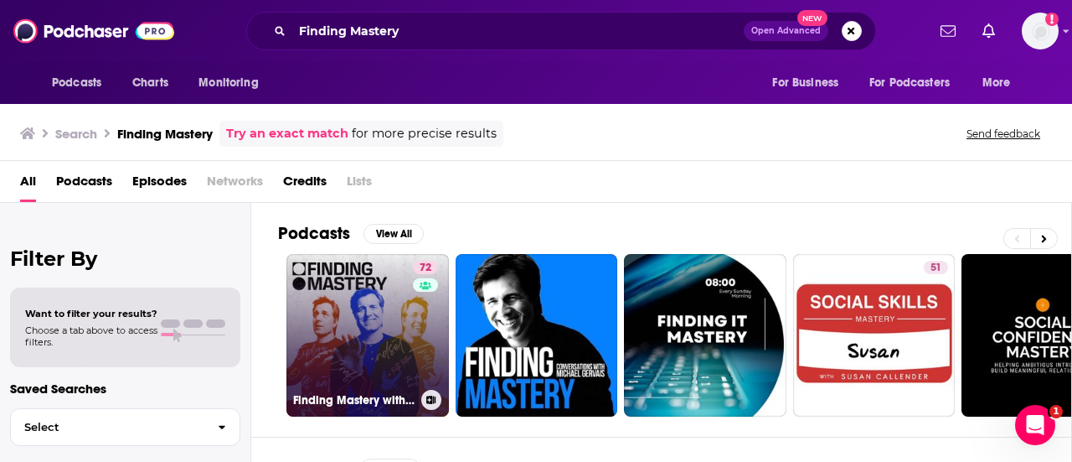
click at [371, 316] on link "72 Finding Mastery with [PERSON_NAME]" at bounding box center [367, 335] width 163 height 163
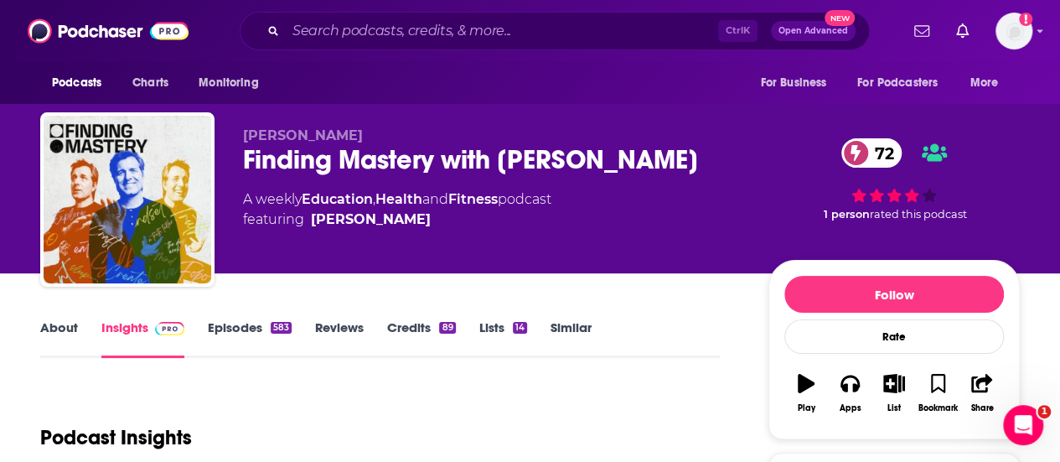
click at [59, 321] on link "About" at bounding box center [59, 338] width 38 height 39
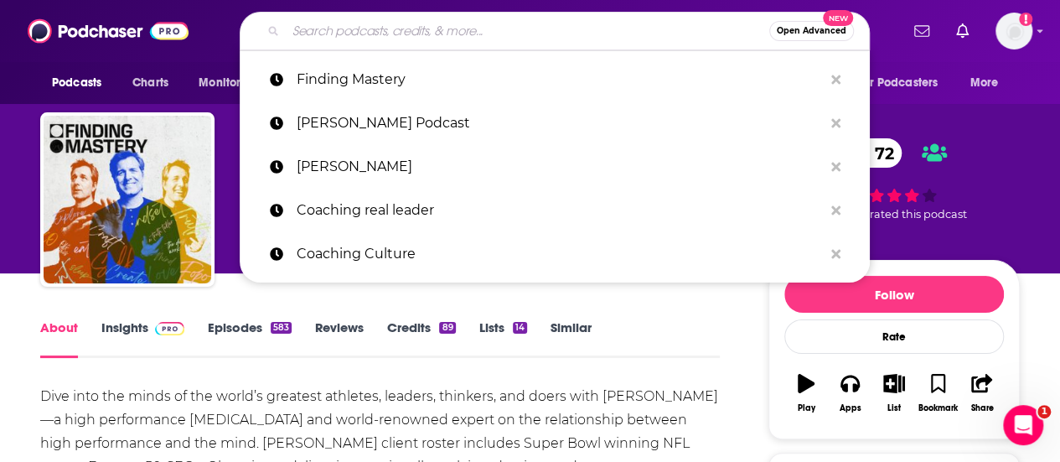
click at [368, 30] on input "Search podcasts, credits, & more..." at bounding box center [527, 31] width 483 height 27
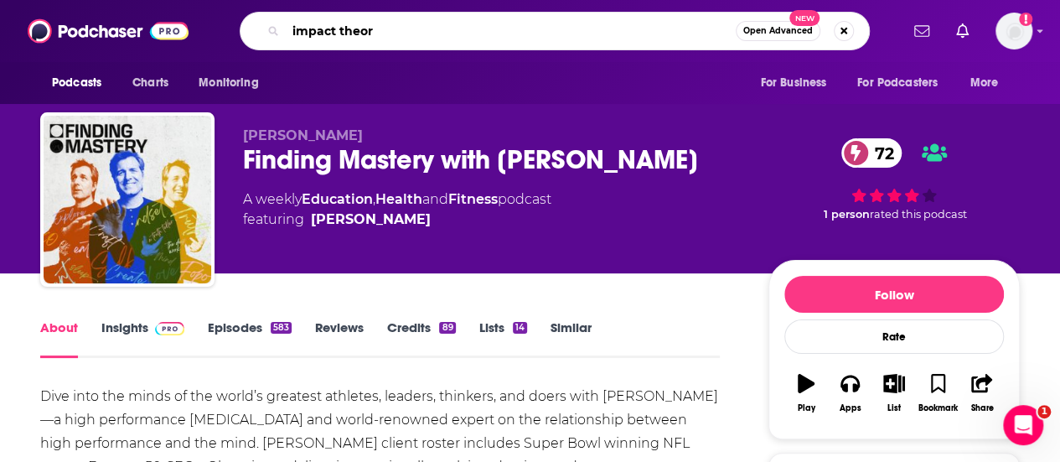
type input "impact theory"
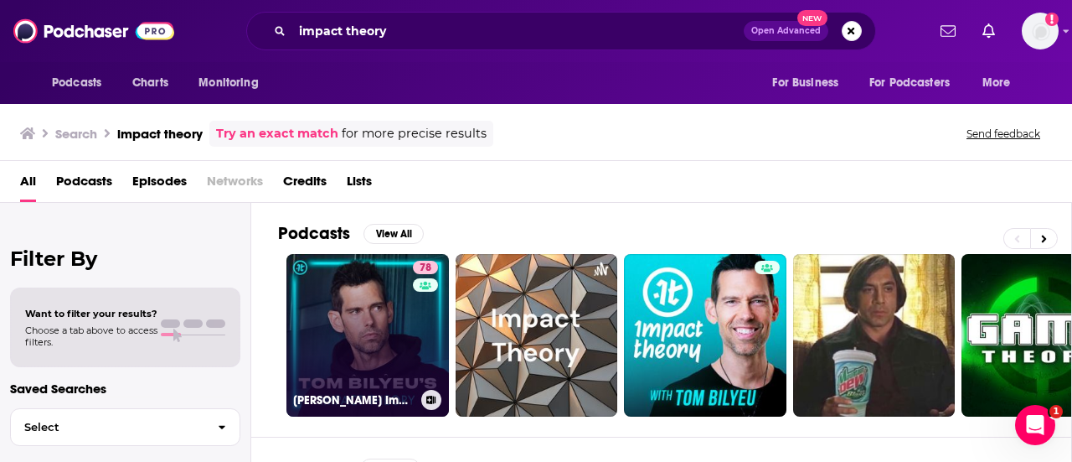
click at [364, 327] on link "78 [PERSON_NAME] Impact Theory" at bounding box center [367, 335] width 163 height 163
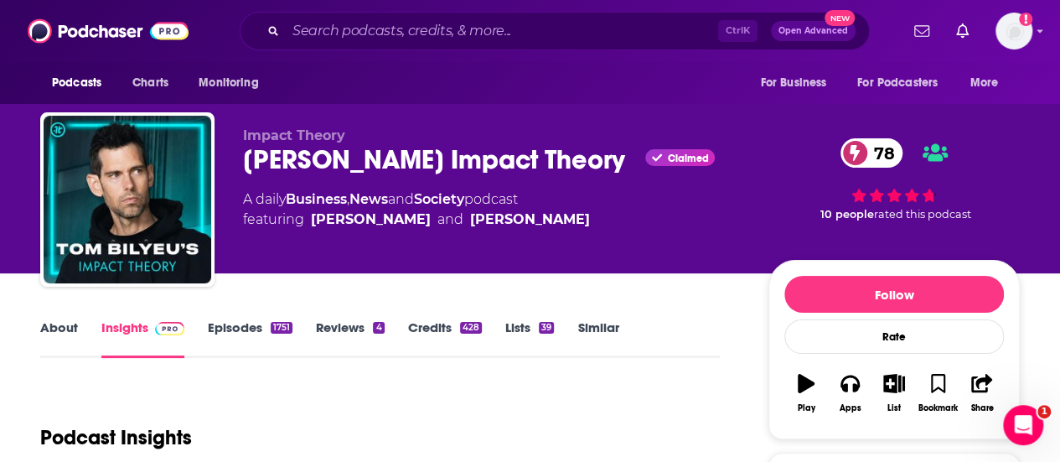
click at [53, 328] on link "About" at bounding box center [59, 338] width 38 height 39
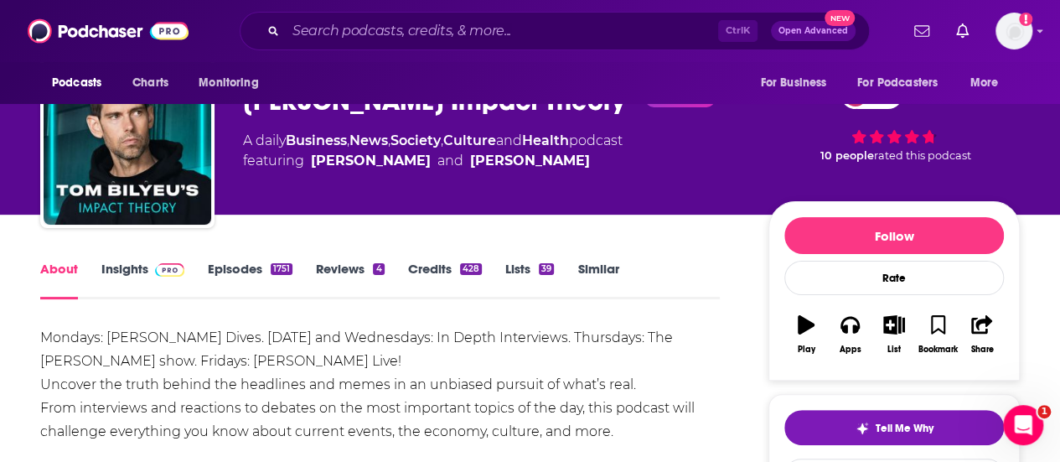
scroll to position [67, 0]
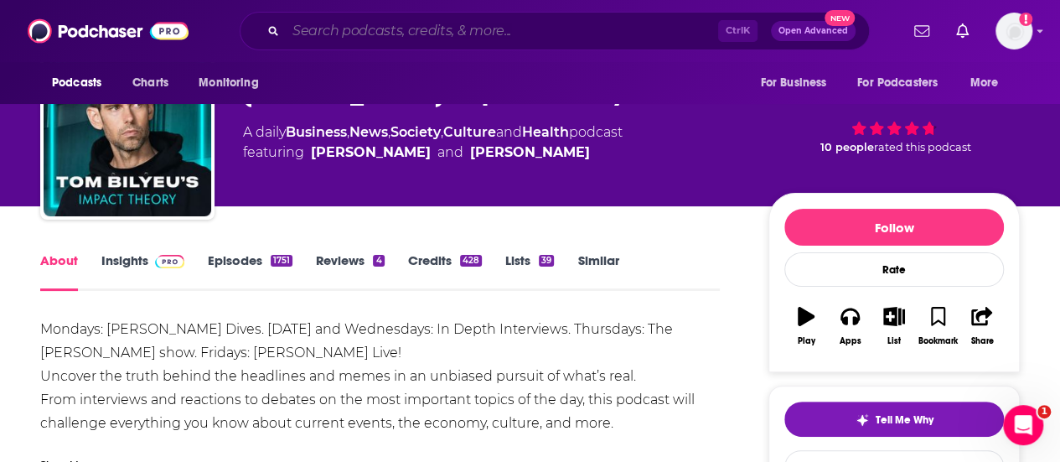
click at [419, 28] on input "Search podcasts, credits, & more..." at bounding box center [502, 31] width 432 height 27
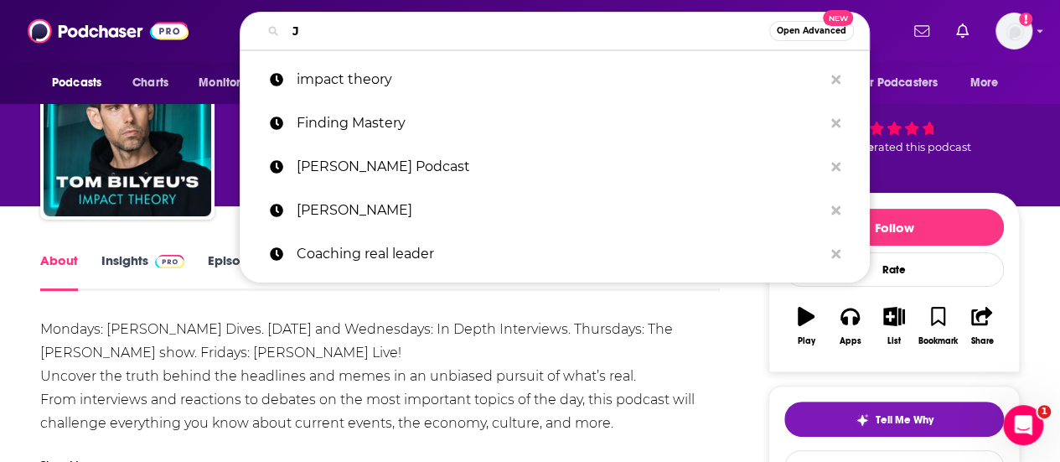
click at [419, 28] on input "J" at bounding box center [527, 31] width 483 height 27
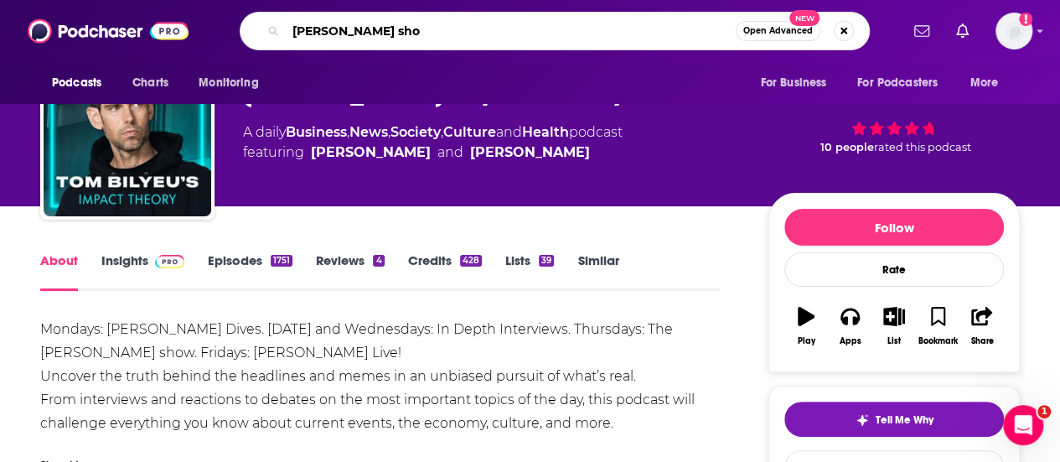
type input "Jordan harbinger show"
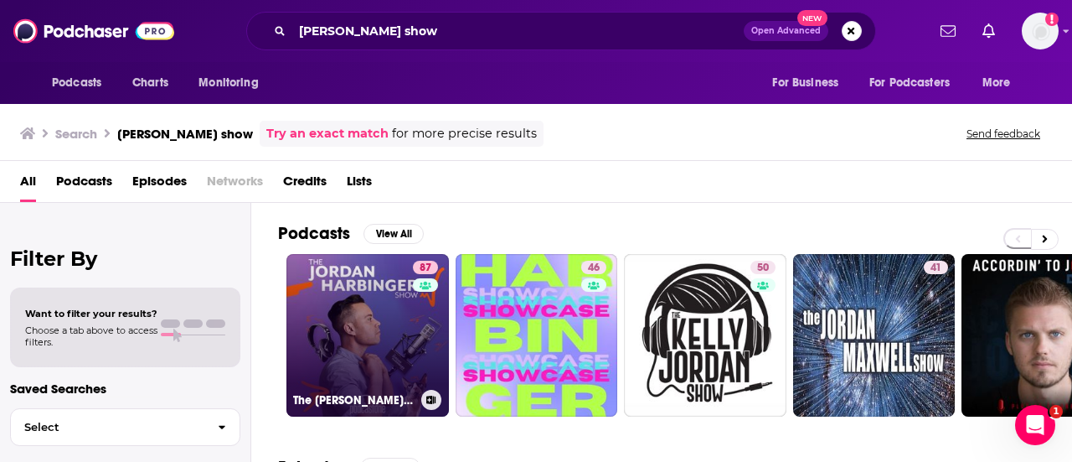
click at [348, 305] on link "87 The Jordan Harbinger Show" at bounding box center [367, 335] width 163 height 163
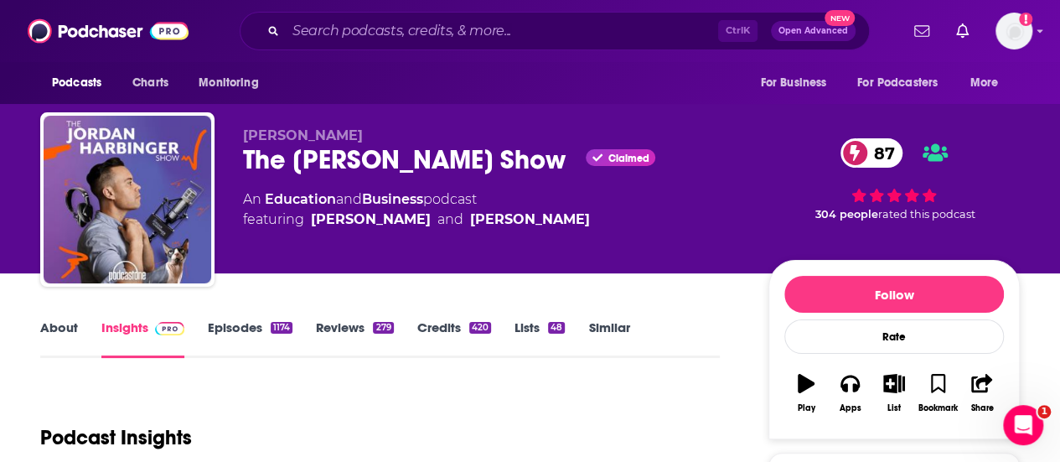
click at [60, 324] on link "About" at bounding box center [59, 338] width 38 height 39
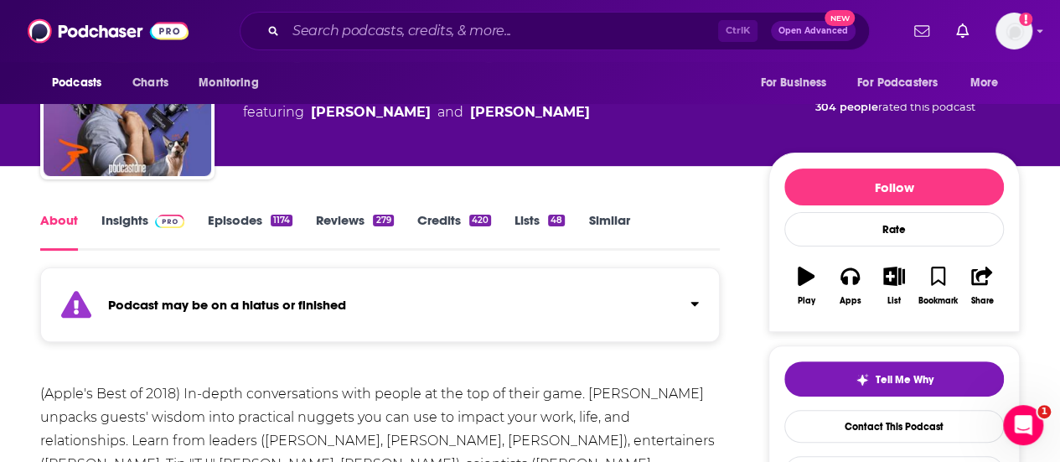
scroll to position [111, 0]
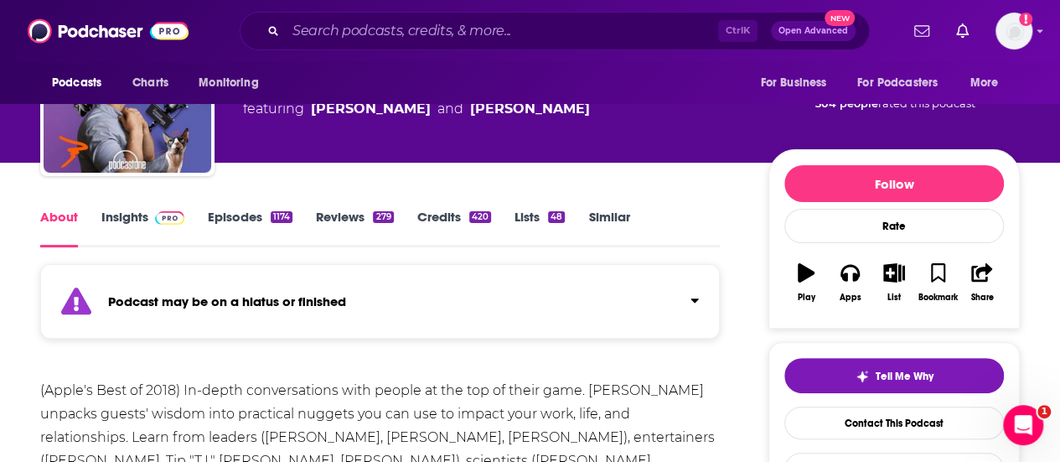
click at [235, 219] on link "Episodes 1174" at bounding box center [250, 228] width 85 height 39
